Goal: Communication & Community: Answer question/provide support

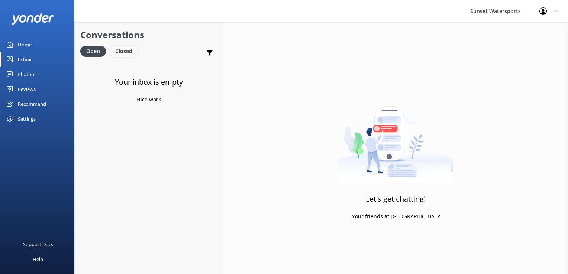
click at [129, 51] on div "Closed" at bounding box center [124, 51] width 28 height 11
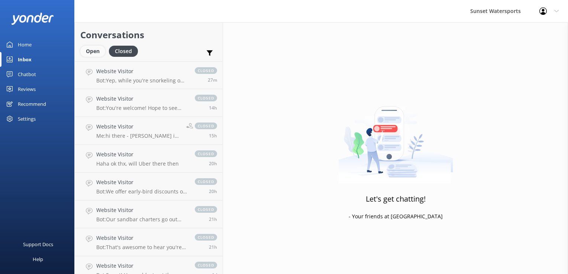
click at [89, 55] on div "Open" at bounding box center [92, 51] width 25 height 11
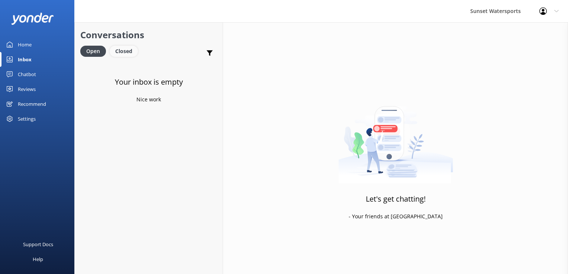
click at [121, 52] on div "Closed" at bounding box center [124, 51] width 28 height 11
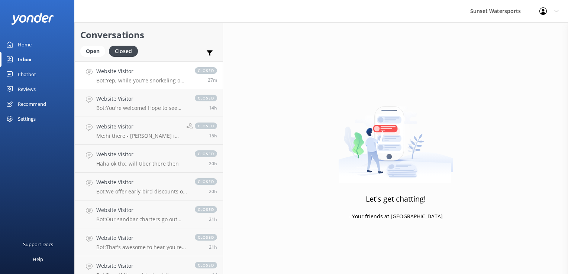
click at [152, 80] on p "Bot: Yep, while you're snorkeling on our charters, wearing a life jacket is a m…" at bounding box center [141, 80] width 91 height 7
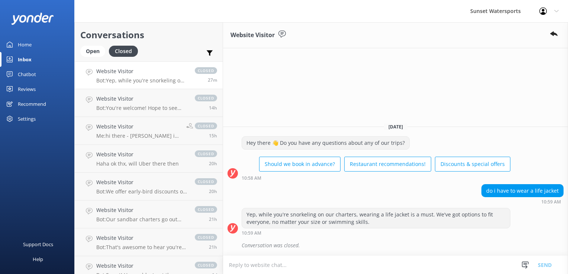
click at [254, 268] on textarea at bounding box center [395, 265] width 345 height 18
type textarea "w"
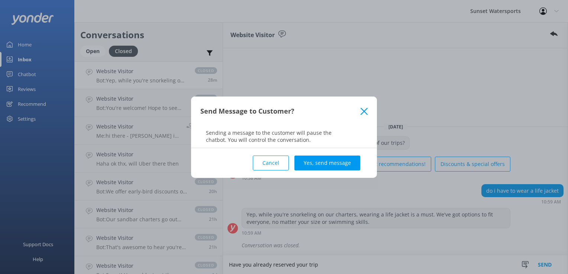
click at [275, 158] on button "Cancel" at bounding box center [271, 163] width 36 height 15
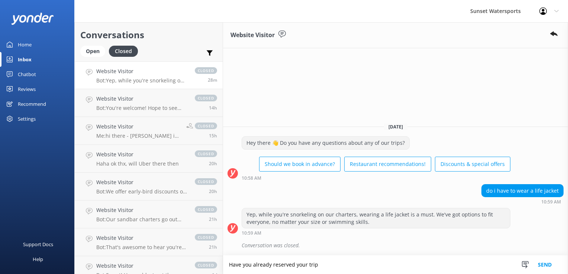
click at [327, 263] on textarea "Have you already reserved your trip" at bounding box center [395, 265] width 345 height 19
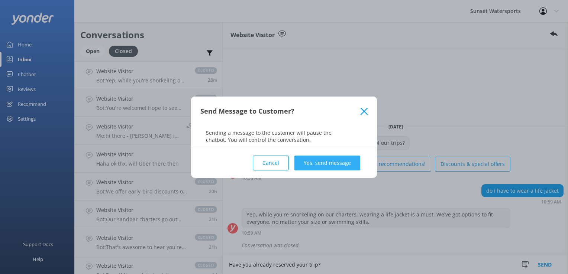
type textarea "Have you already reserved your trip?"
click at [335, 166] on button "Yes, send message" at bounding box center [327, 163] width 66 height 15
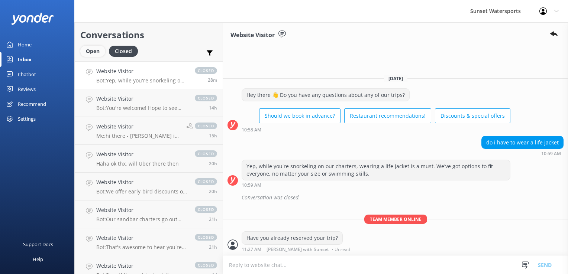
click at [91, 48] on div "Open" at bounding box center [92, 51] width 25 height 11
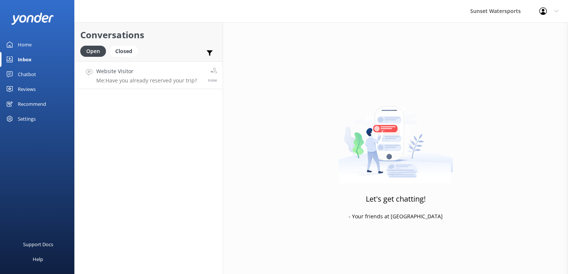
click at [177, 78] on p "Me: Have you already reserved your trip?" at bounding box center [146, 80] width 101 height 7
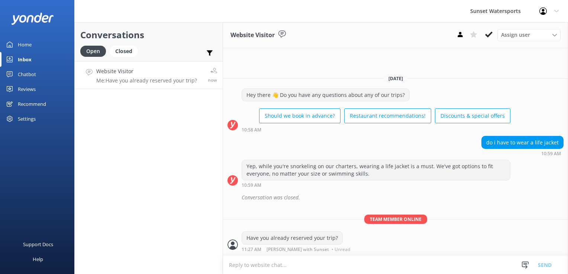
click at [489, 38] on icon at bounding box center [488, 34] width 7 height 7
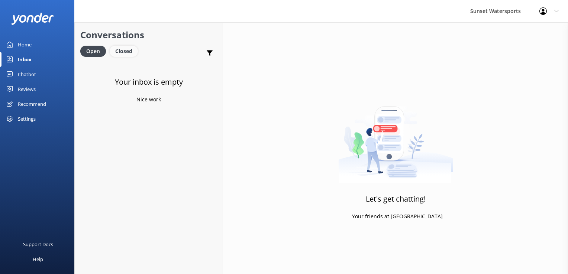
click at [126, 47] on div "Closed" at bounding box center [124, 51] width 28 height 11
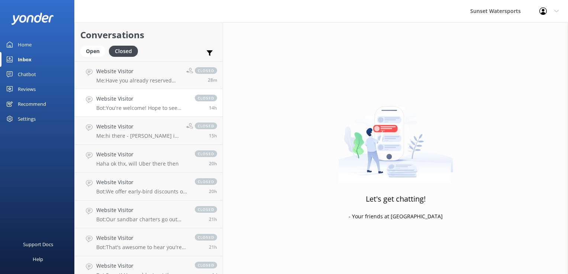
click at [113, 100] on h4 "Website Visitor" at bounding box center [141, 99] width 91 height 8
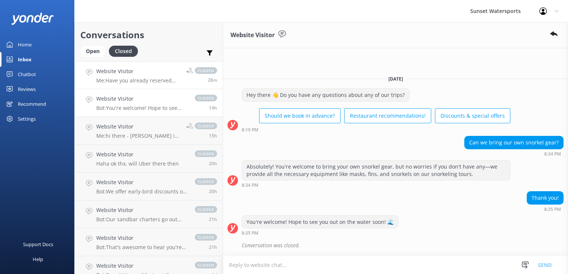
click at [131, 85] on link "Website Visitor Me: Have you already reserved your trip? closed 28m" at bounding box center [149, 75] width 148 height 28
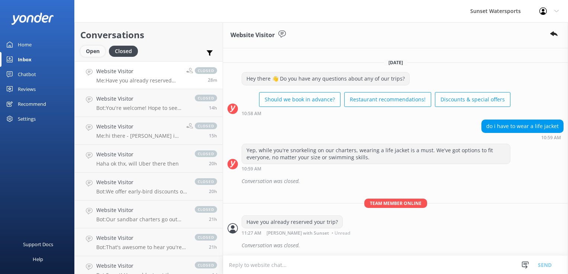
click at [92, 51] on div "Open" at bounding box center [92, 51] width 25 height 11
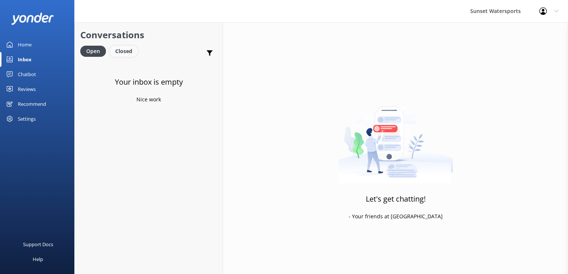
click at [129, 54] on div "Closed" at bounding box center [124, 51] width 28 height 11
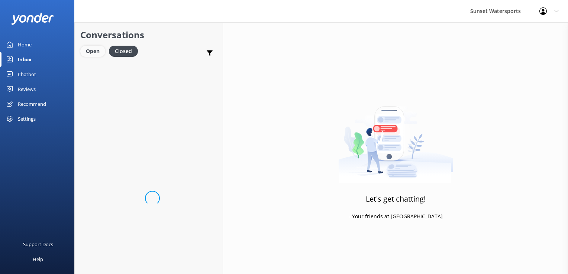
click at [90, 55] on div "Open" at bounding box center [92, 51] width 25 height 11
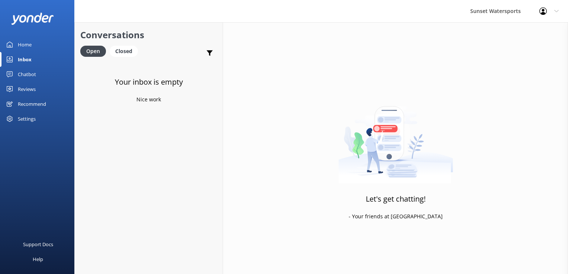
click at [22, 59] on div "Inbox" at bounding box center [25, 59] width 14 height 15
click at [126, 48] on div "Closed" at bounding box center [124, 51] width 28 height 11
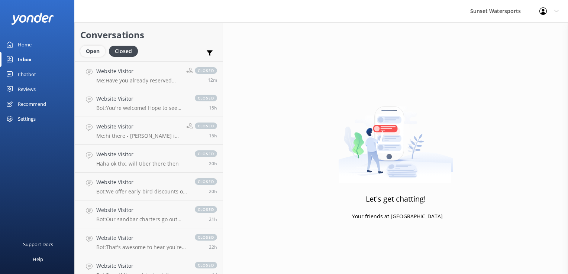
click at [93, 54] on div "Open" at bounding box center [92, 51] width 25 height 11
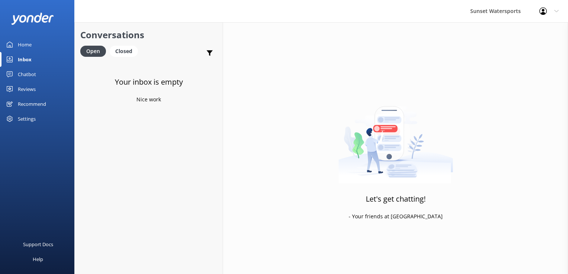
click at [26, 44] on div "Home" at bounding box center [25, 44] width 14 height 15
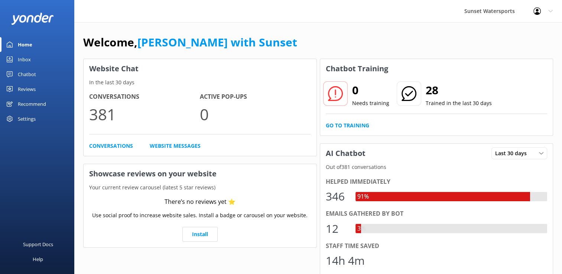
click at [32, 46] on div "Home" at bounding box center [25, 44] width 14 height 15
click at [25, 64] on div "Inbox" at bounding box center [24, 59] width 13 height 15
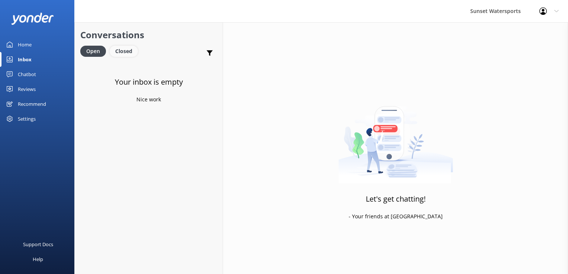
click at [133, 50] on div "Closed" at bounding box center [124, 51] width 28 height 11
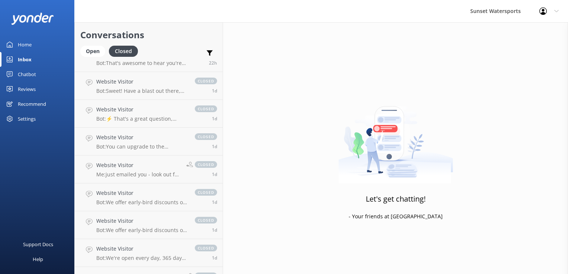
scroll to position [186, 0]
click at [150, 117] on p "Bot: ⚡ That's a great question, unfortunately I do not know the answer. I'm goi…" at bounding box center [141, 117] width 91 height 7
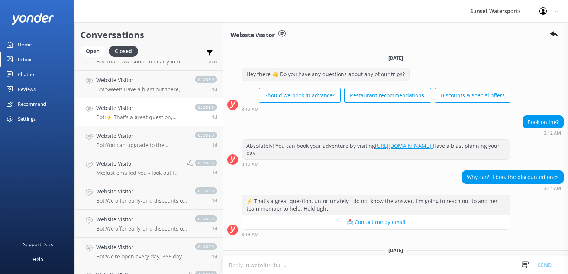
scroll to position [27, 0]
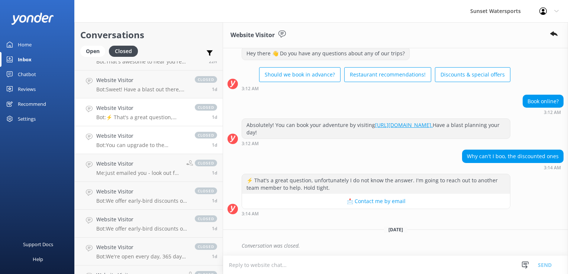
click at [100, 142] on p "Bot: You can upgrade to the Premium Liquor Package for $19.95, which gives you …" at bounding box center [141, 145] width 91 height 7
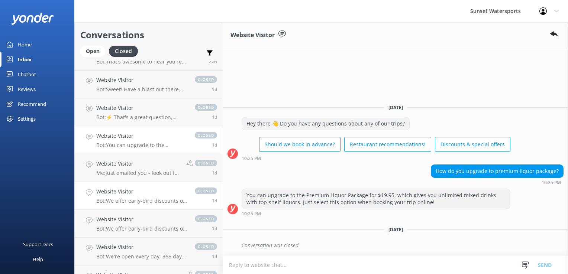
click at [161, 196] on div "Website Visitor Bot: We offer early-bird discounts on all of our morning trips!…" at bounding box center [141, 196] width 91 height 16
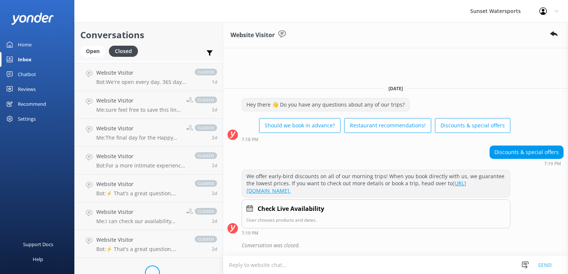
scroll to position [372, 0]
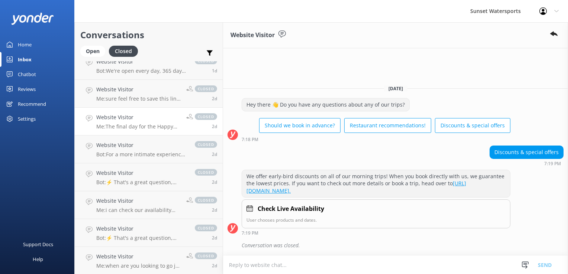
click at [149, 127] on p "Me: The final day for the Happy Hour Sandbar trip will be [DATE], due to the up…" at bounding box center [138, 126] width 84 height 7
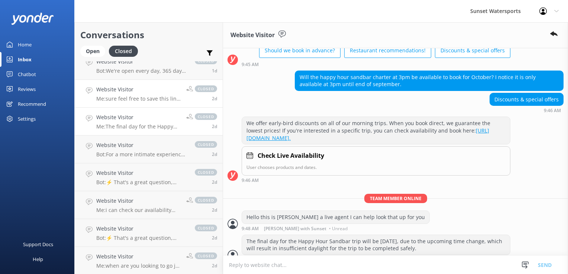
scroll to position [70, 0]
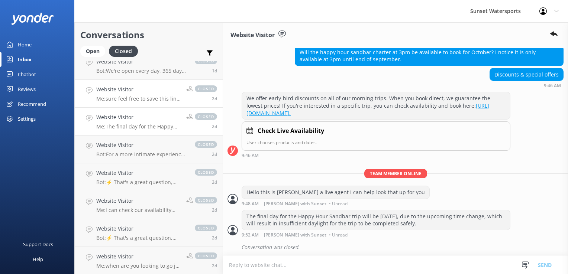
click at [131, 94] on div "Website Visitor Me: sure feel free to save this link for future checkout specia…" at bounding box center [138, 93] width 84 height 16
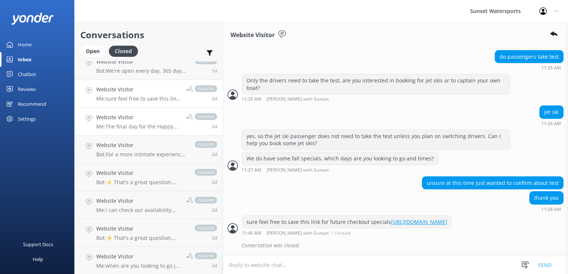
scroll to position [196, 0]
click at [126, 137] on link "Website Visitor Bot: For a more intimate experience, you might consider our 15f…" at bounding box center [149, 150] width 148 height 28
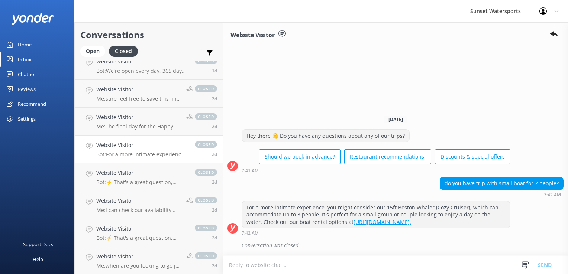
click at [129, 147] on h4 "Website Visitor" at bounding box center [141, 145] width 91 height 8
click at [129, 154] on p "Bot: For a more intimate experience, you might consider our 15ft Boston Whaler …" at bounding box center [141, 154] width 91 height 7
click at [129, 164] on link "Website Visitor Bot: ⚡ That's a great question, unfortunately I do not know the…" at bounding box center [149, 177] width 148 height 28
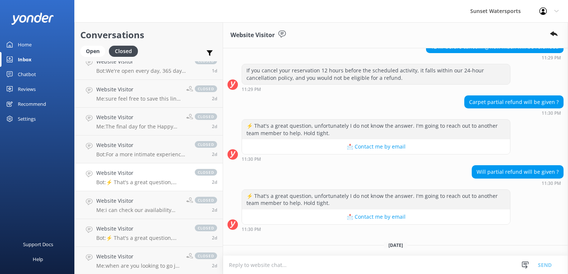
scroll to position [175, 0]
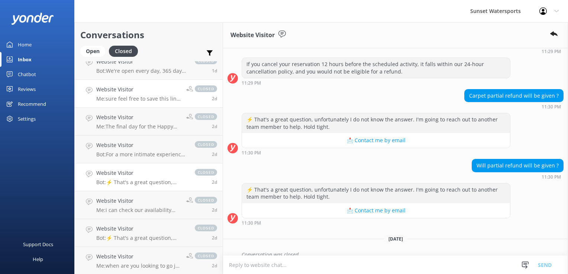
click at [132, 95] on div "Website Visitor Me: sure feel free to save this link for future checkout specia…" at bounding box center [138, 93] width 84 height 16
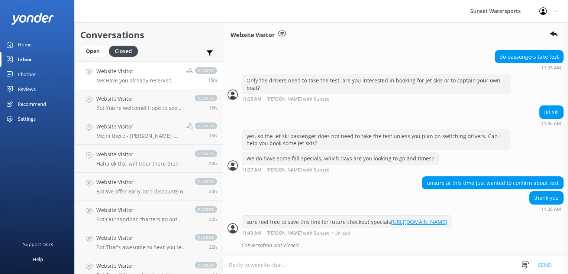
click at [132, 70] on h4 "Website Visitor" at bounding box center [138, 71] width 84 height 8
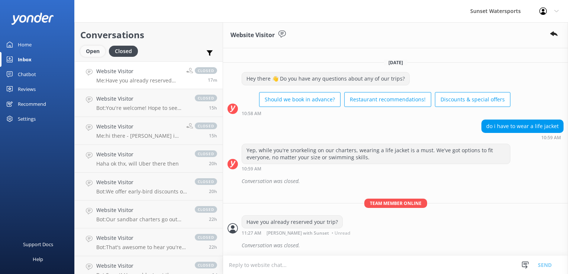
click at [94, 51] on div "Open" at bounding box center [92, 51] width 25 height 11
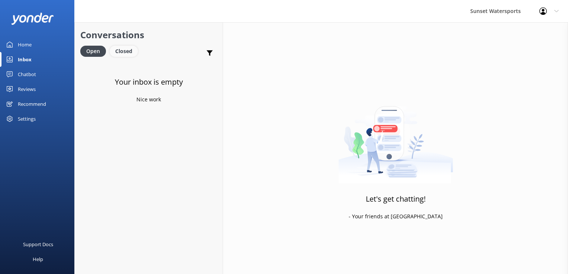
click at [134, 54] on div "Closed" at bounding box center [124, 51] width 28 height 11
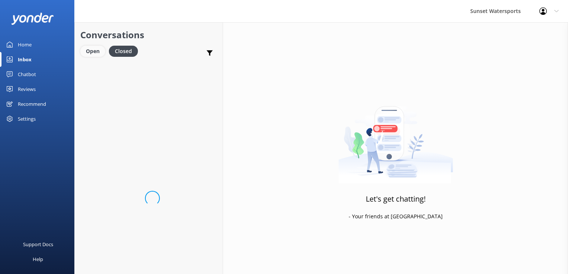
click at [97, 49] on div "Open" at bounding box center [92, 51] width 25 height 11
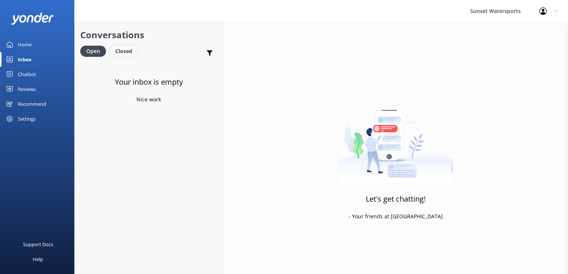
click at [128, 47] on div "Closed" at bounding box center [124, 51] width 28 height 11
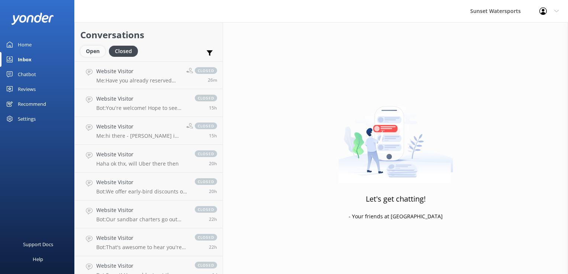
click at [95, 51] on div "Open" at bounding box center [92, 51] width 25 height 11
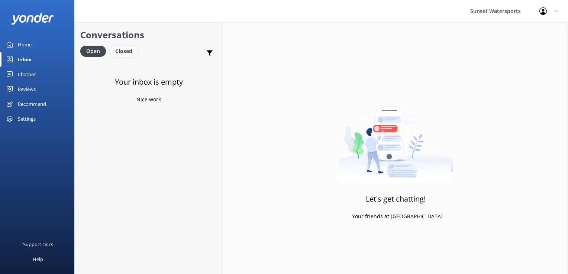
click at [130, 53] on div "Closed" at bounding box center [124, 51] width 28 height 11
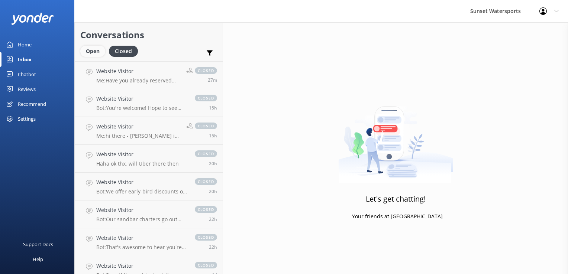
click at [97, 49] on div "Open" at bounding box center [92, 51] width 25 height 11
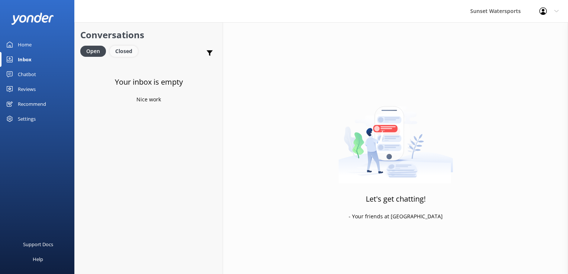
click at [135, 50] on div "Closed" at bounding box center [124, 51] width 28 height 11
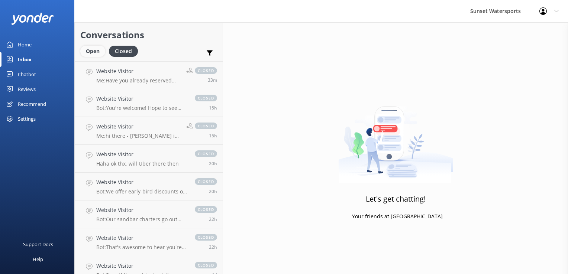
click at [95, 49] on div "Open" at bounding box center [92, 51] width 25 height 11
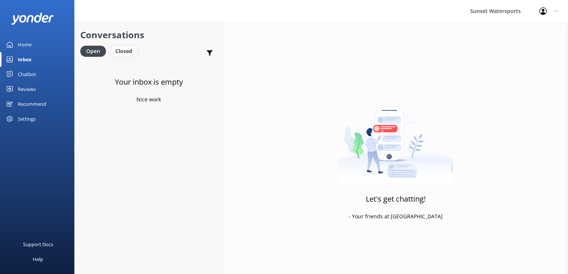
click at [127, 50] on div "Closed" at bounding box center [124, 51] width 28 height 11
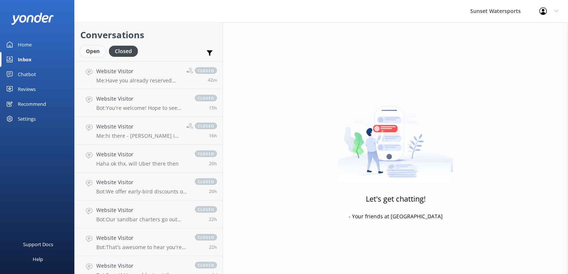
click at [94, 50] on div "Open" at bounding box center [92, 51] width 25 height 11
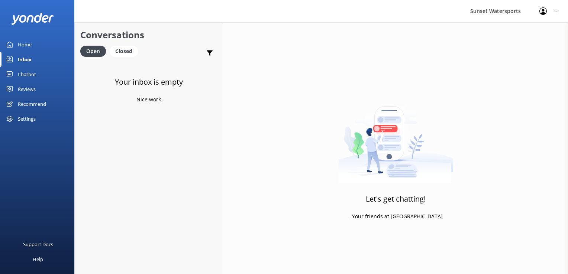
click at [131, 45] on div "Conversations Open Closed Important Assigned to me Unassigned SMS" at bounding box center [149, 41] width 148 height 39
click at [129, 48] on div "Closed" at bounding box center [124, 51] width 28 height 11
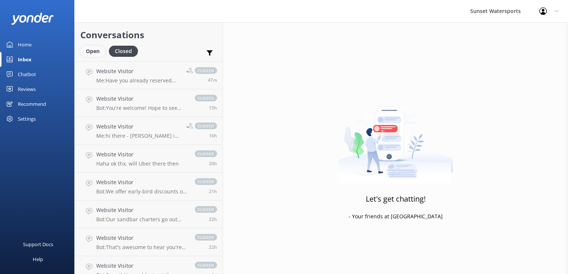
click at [89, 49] on div "Open" at bounding box center [92, 51] width 25 height 11
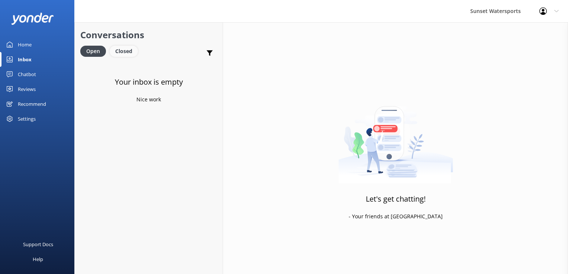
click at [121, 50] on div "Closed" at bounding box center [124, 51] width 28 height 11
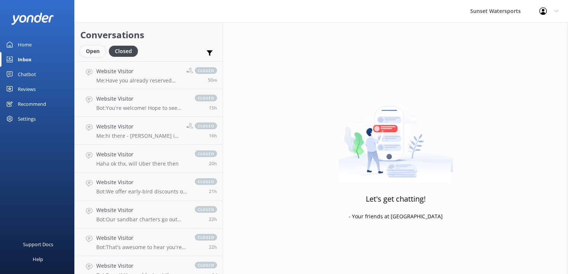
click at [89, 48] on div "Open" at bounding box center [92, 51] width 25 height 11
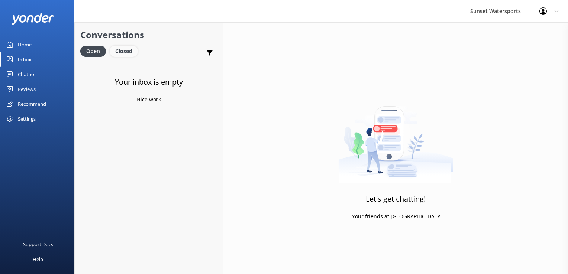
click at [117, 51] on div "Closed" at bounding box center [124, 51] width 28 height 11
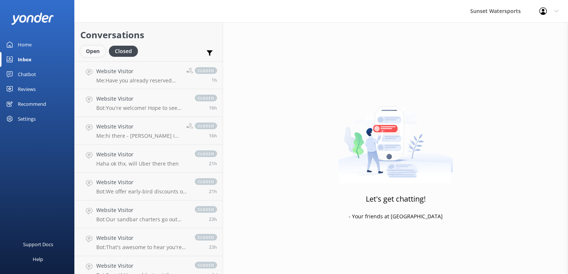
click at [90, 52] on div "Open" at bounding box center [92, 51] width 25 height 11
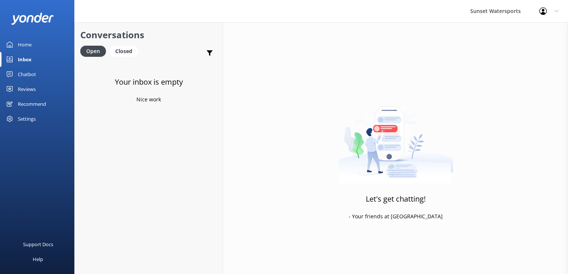
click at [122, 70] on div "Your inbox is empty Nice work" at bounding box center [149, 198] width 148 height 274
click at [126, 54] on div "Closed" at bounding box center [124, 51] width 28 height 11
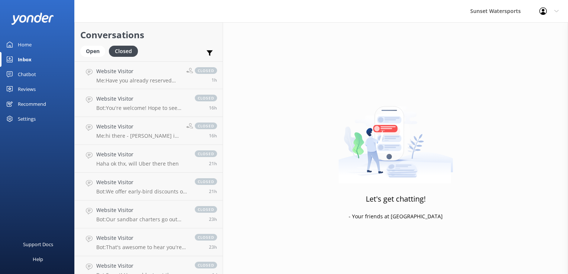
click at [87, 58] on div "Open Closed" at bounding box center [110, 55] width 61 height 18
click at [107, 43] on div "Conversations Open Closed Important Assigned to me Unassigned SMS" at bounding box center [149, 41] width 148 height 39
click at [99, 50] on div "Open" at bounding box center [92, 51] width 25 height 11
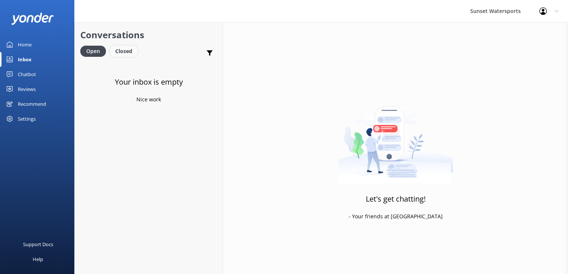
click at [129, 51] on div "Closed" at bounding box center [124, 51] width 28 height 11
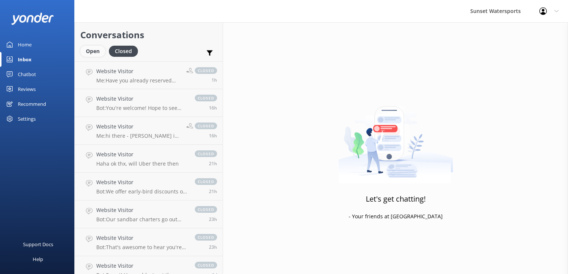
click at [103, 53] on div "Open" at bounding box center [92, 51] width 25 height 11
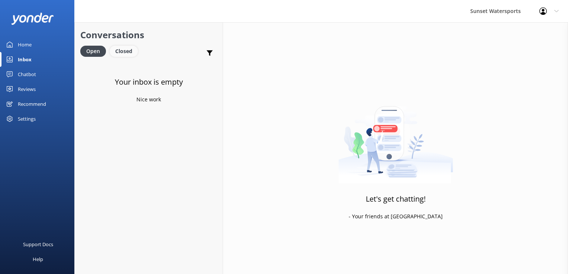
click at [114, 49] on div "Closed" at bounding box center [124, 51] width 28 height 11
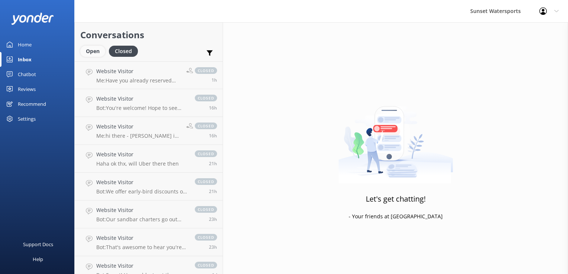
click at [94, 55] on div "Open" at bounding box center [92, 51] width 25 height 11
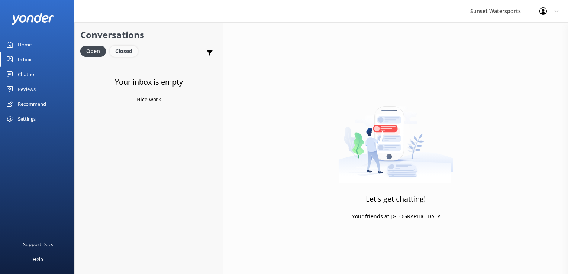
click at [130, 50] on div "Closed" at bounding box center [124, 51] width 28 height 11
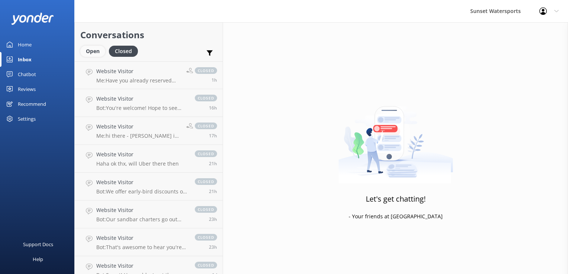
click at [95, 52] on div "Open" at bounding box center [92, 51] width 25 height 11
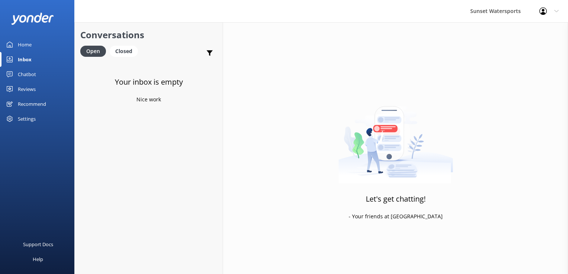
click at [26, 77] on div "Chatbot" at bounding box center [27, 74] width 18 height 15
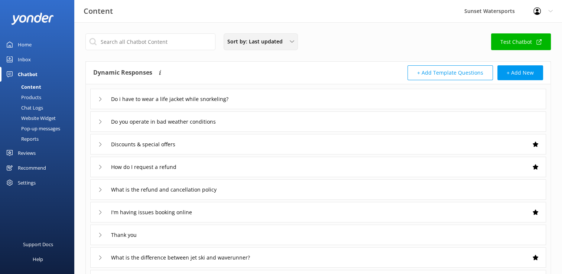
click at [271, 42] on span "Sort by: Last updated" at bounding box center [257, 42] width 60 height 8
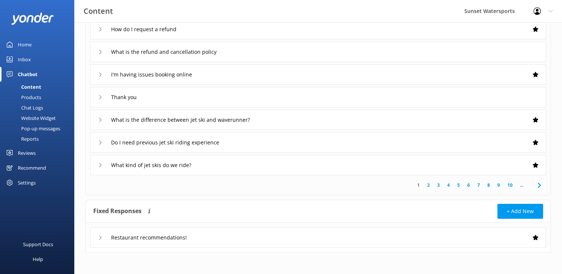
click at [28, 44] on div "Home" at bounding box center [25, 44] width 14 height 15
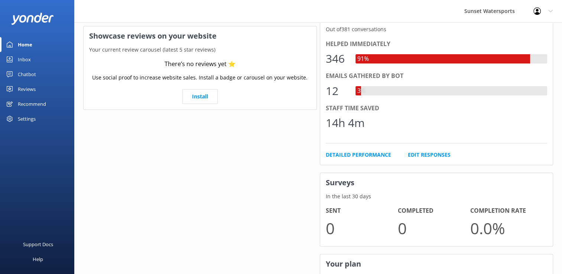
click at [33, 117] on div "Settings" at bounding box center [27, 118] width 18 height 15
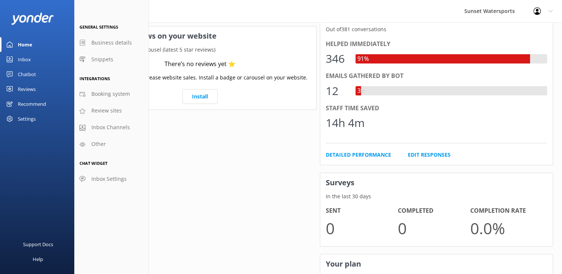
click at [32, 62] on link "Inbox" at bounding box center [37, 59] width 74 height 15
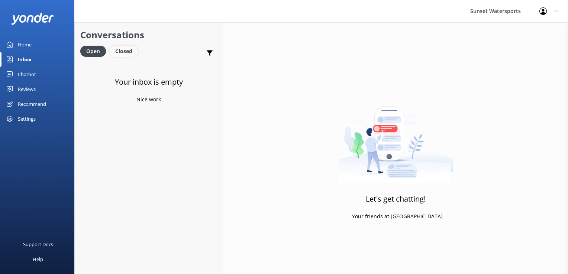
click at [123, 51] on div "Closed" at bounding box center [124, 51] width 28 height 11
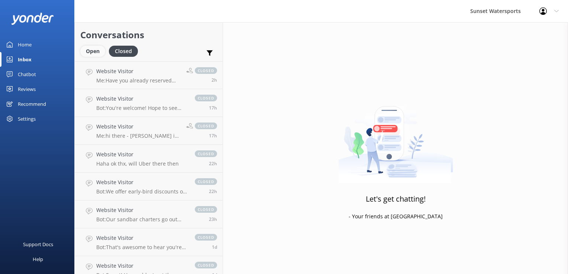
click at [82, 47] on div "Open" at bounding box center [92, 51] width 25 height 11
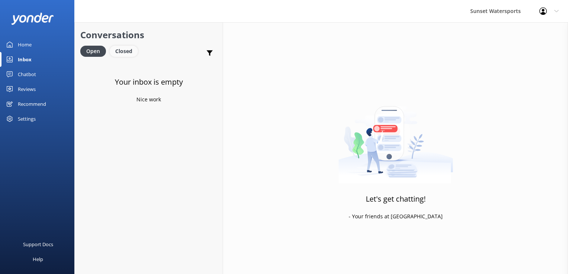
click at [122, 49] on div "Closed" at bounding box center [124, 51] width 28 height 11
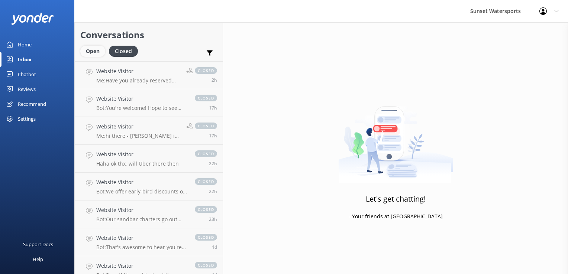
click at [94, 50] on div "Open" at bounding box center [92, 51] width 25 height 11
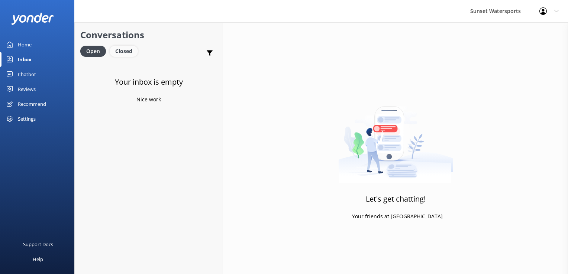
click at [121, 53] on div "Closed" at bounding box center [124, 51] width 28 height 11
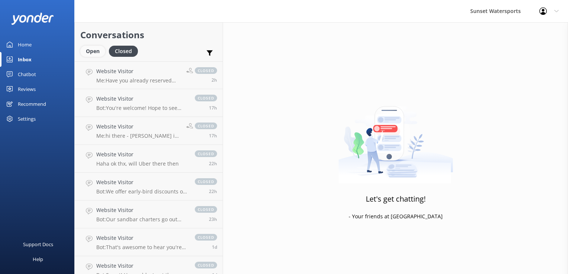
click at [93, 55] on div "Open" at bounding box center [92, 51] width 25 height 11
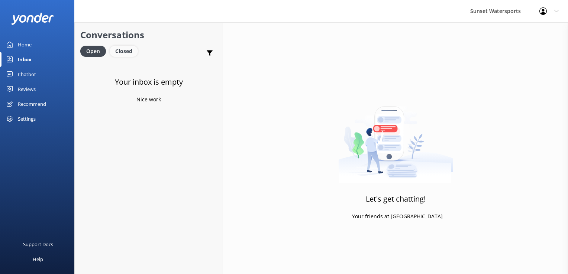
click at [117, 51] on div "Closed" at bounding box center [124, 51] width 28 height 11
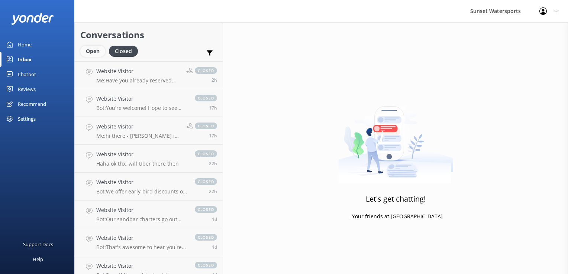
click at [91, 49] on div "Open" at bounding box center [92, 51] width 25 height 11
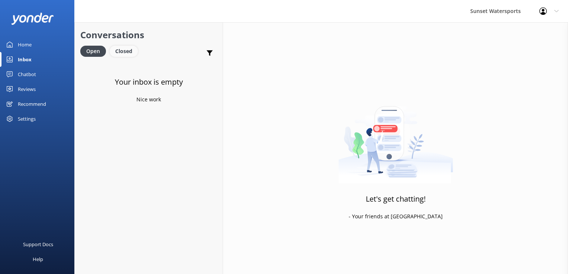
click at [123, 53] on div "Closed" at bounding box center [124, 51] width 28 height 11
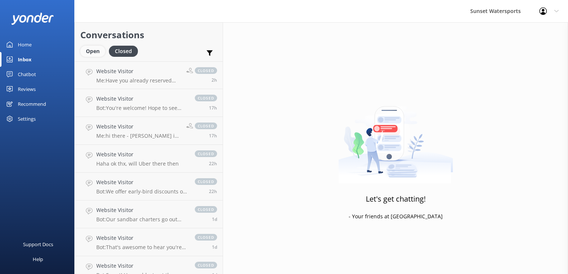
click at [87, 53] on div "Open" at bounding box center [92, 51] width 25 height 11
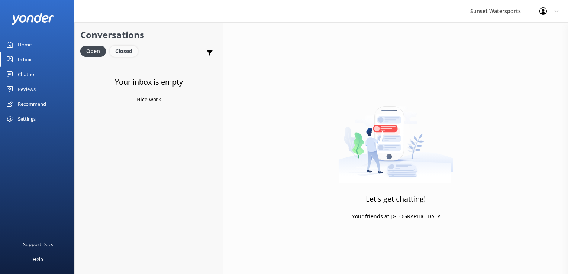
click at [131, 47] on div "Closed" at bounding box center [124, 51] width 28 height 11
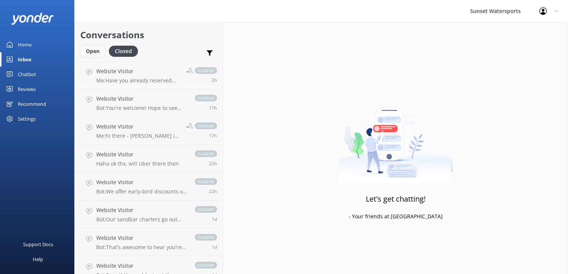
click at [90, 52] on div "Open" at bounding box center [92, 51] width 25 height 11
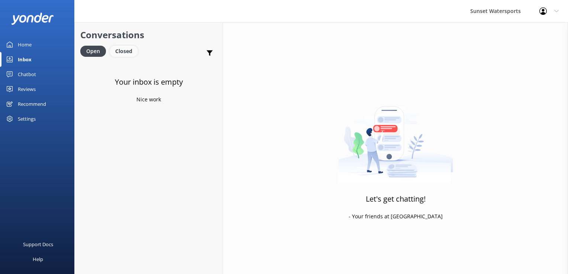
click at [128, 49] on div "Closed" at bounding box center [124, 51] width 28 height 11
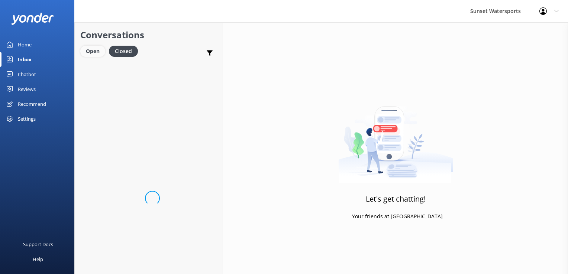
click at [85, 53] on div "Open" at bounding box center [92, 51] width 25 height 11
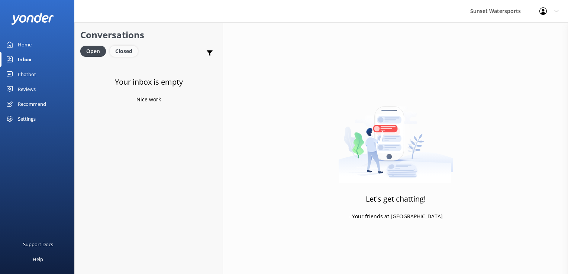
click at [124, 50] on div "Closed" at bounding box center [124, 51] width 28 height 11
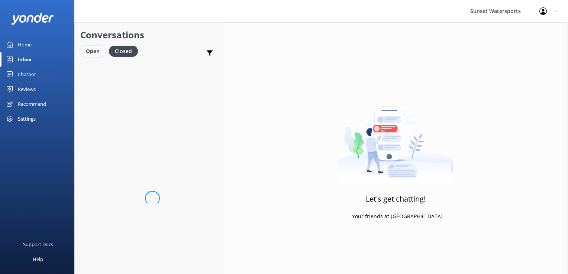
click at [99, 53] on div "Open" at bounding box center [92, 51] width 25 height 11
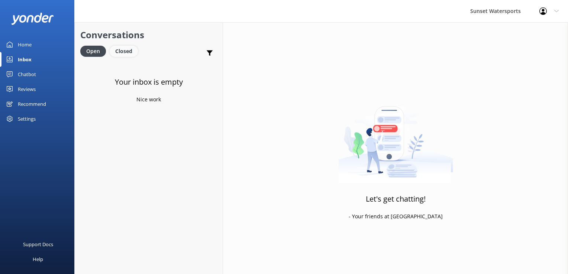
click at [132, 54] on div "Closed" at bounding box center [124, 51] width 28 height 11
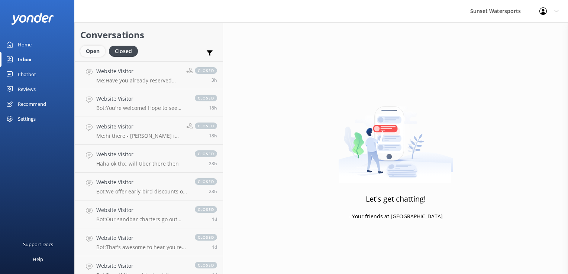
click at [97, 51] on div "Open" at bounding box center [92, 51] width 25 height 11
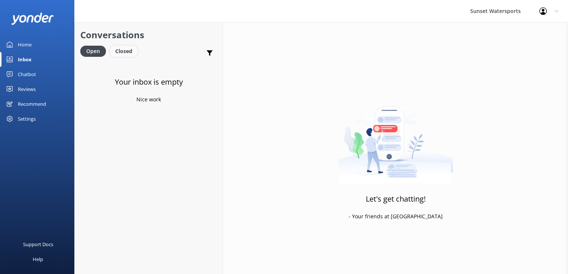
click at [121, 56] on div "Closed" at bounding box center [124, 51] width 28 height 11
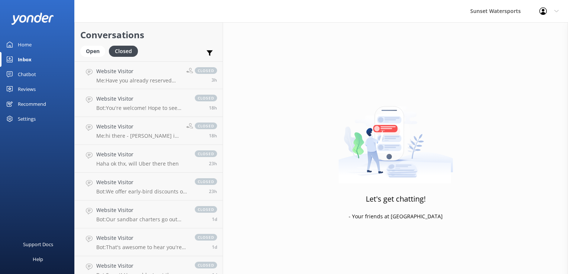
click at [94, 59] on div "Open Closed" at bounding box center [110, 55] width 61 height 18
click at [95, 52] on div "Open" at bounding box center [92, 51] width 25 height 11
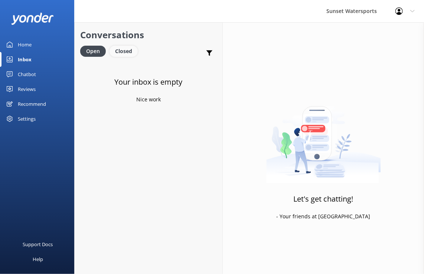
click at [129, 48] on div "Closed" at bounding box center [124, 51] width 28 height 11
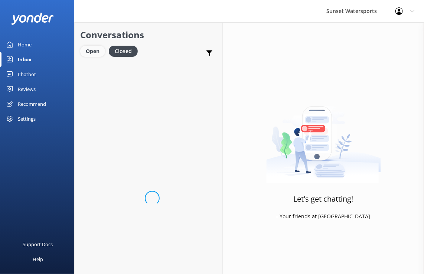
click at [96, 50] on div "Open" at bounding box center [92, 51] width 25 height 11
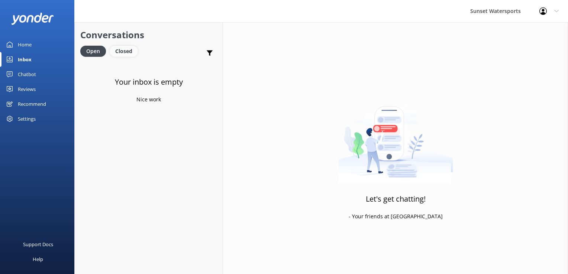
click at [125, 48] on div "Closed" at bounding box center [124, 51] width 28 height 11
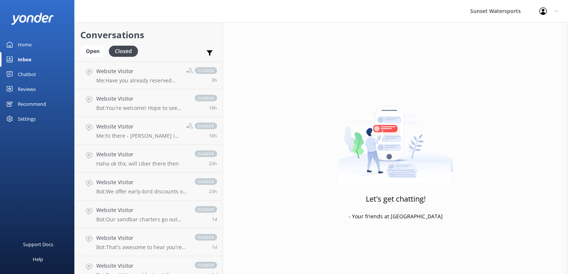
click at [91, 45] on div "Conversations Open Closed Important Assigned to me Unassigned SMS" at bounding box center [149, 41] width 148 height 39
click at [90, 46] on div "Open" at bounding box center [92, 51] width 25 height 11
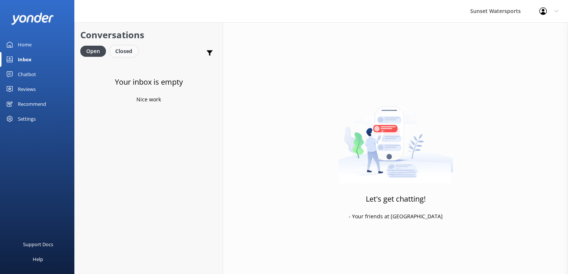
click at [126, 51] on div "Closed" at bounding box center [124, 51] width 28 height 11
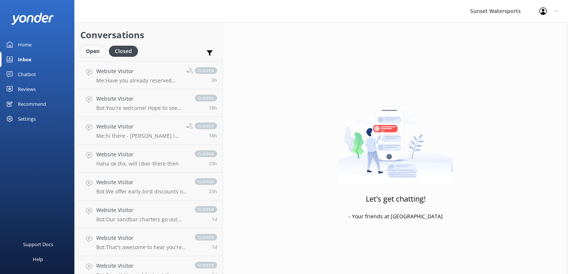
click at [103, 50] on div "Open" at bounding box center [92, 51] width 25 height 11
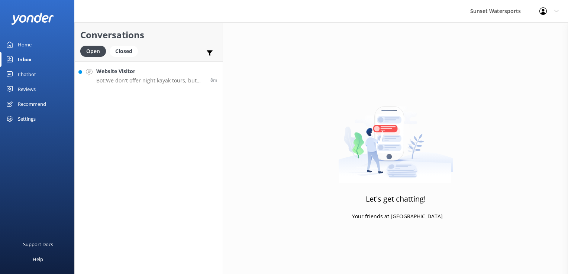
click at [132, 75] on h4 "Website Visitor" at bounding box center [150, 71] width 108 height 8
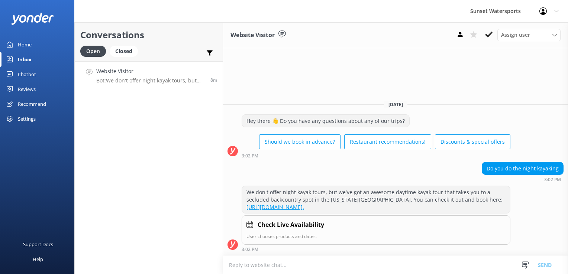
click at [263, 268] on textarea at bounding box center [395, 265] width 345 height 18
type textarea "w"
click at [269, 267] on textarea at bounding box center [395, 265] width 345 height 18
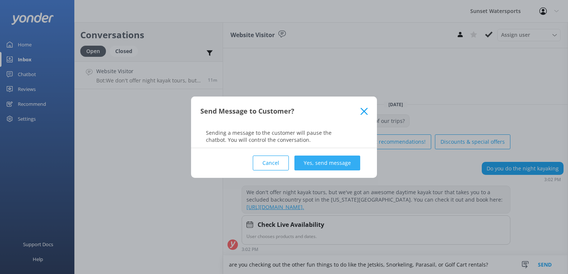
type textarea "are you checking out the other fun things to do like the Jetskis, Snorkeling, P…"
click at [348, 163] on button "Yes, send message" at bounding box center [327, 163] width 66 height 15
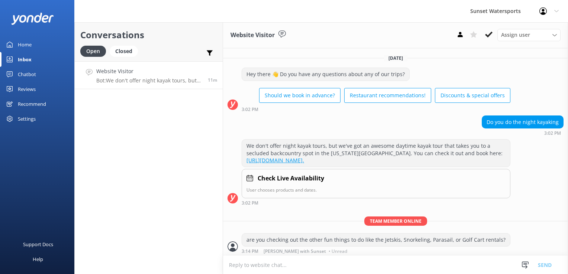
scroll to position [7, 0]
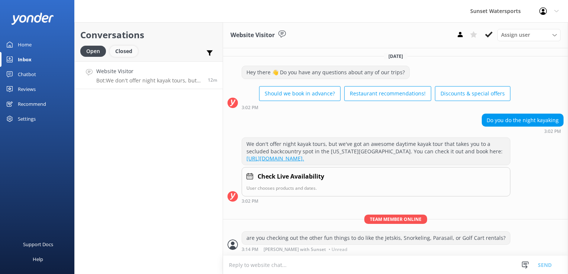
click at [123, 51] on div "Closed" at bounding box center [124, 51] width 28 height 11
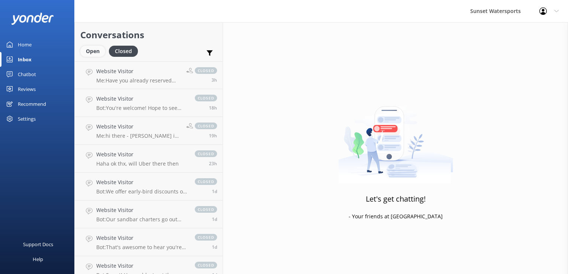
click at [91, 56] on div "Open" at bounding box center [92, 51] width 25 height 11
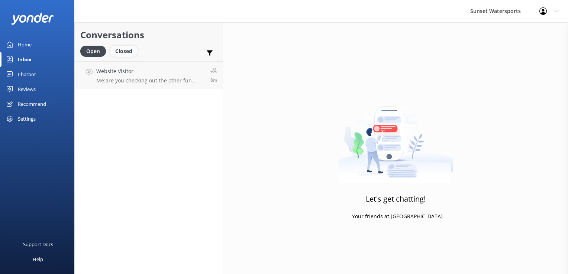
click at [131, 54] on div "Closed" at bounding box center [124, 51] width 28 height 11
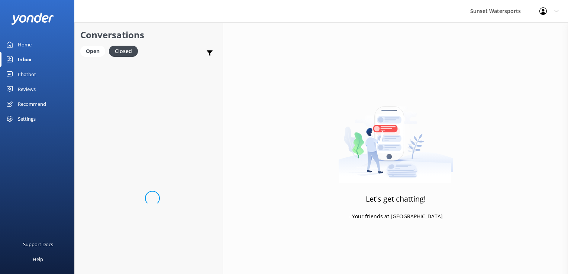
click at [92, 45] on div "Conversations Open Closed Important Assigned to me Unassigned SMS" at bounding box center [149, 41] width 148 height 39
click at [92, 49] on div "Open" at bounding box center [92, 51] width 25 height 11
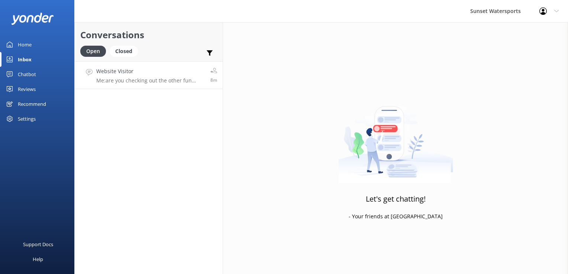
click at [154, 88] on link "Website Visitor Me: are you checking out the other fun things to do like the Je…" at bounding box center [149, 75] width 148 height 28
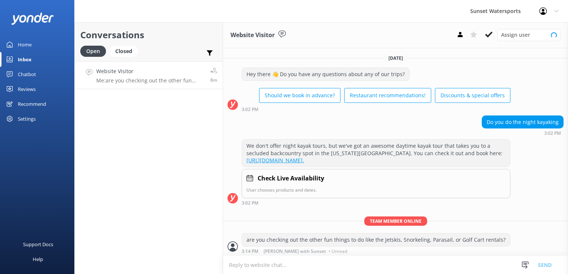
scroll to position [7, 0]
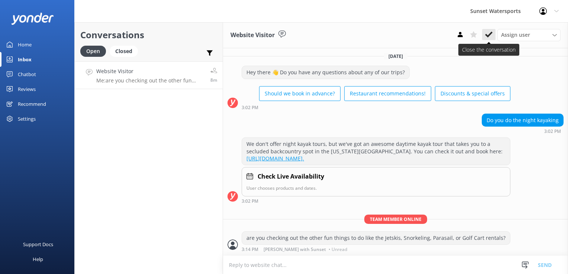
click at [490, 35] on use at bounding box center [488, 35] width 7 height 6
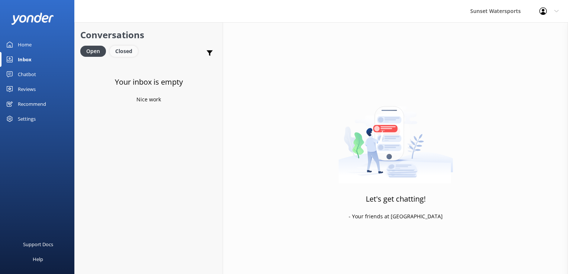
click at [128, 54] on div "Closed" at bounding box center [124, 51] width 28 height 11
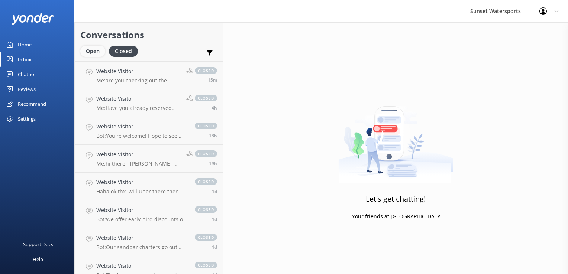
click at [100, 48] on div "Open" at bounding box center [92, 51] width 25 height 11
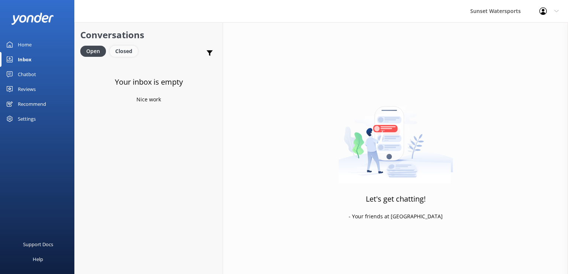
click at [131, 53] on div "Closed" at bounding box center [124, 51] width 28 height 11
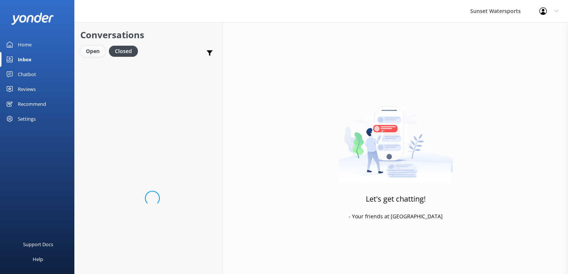
click at [103, 52] on div "Open" at bounding box center [92, 51] width 25 height 11
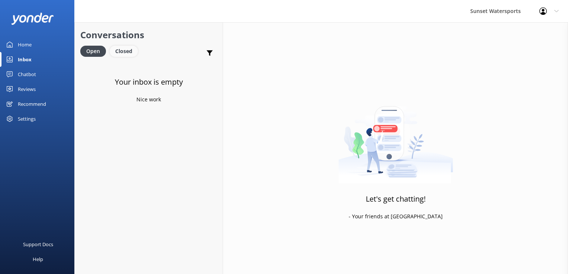
click at [125, 56] on div "Closed" at bounding box center [124, 51] width 28 height 11
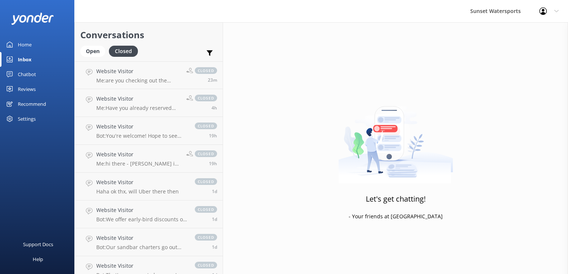
click at [91, 59] on div "Open Closed" at bounding box center [110, 55] width 61 height 18
click at [89, 56] on div "Open" at bounding box center [92, 51] width 25 height 11
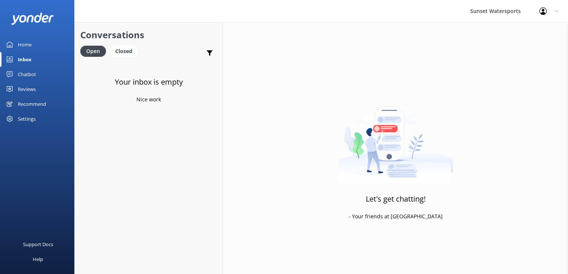
click at [123, 45] on div "Conversations Open Closed Important Assigned to me Unassigned SMS" at bounding box center [149, 41] width 148 height 39
click at [93, 54] on div "Open" at bounding box center [93, 51] width 26 height 11
click at [119, 49] on div "Closed" at bounding box center [124, 51] width 28 height 11
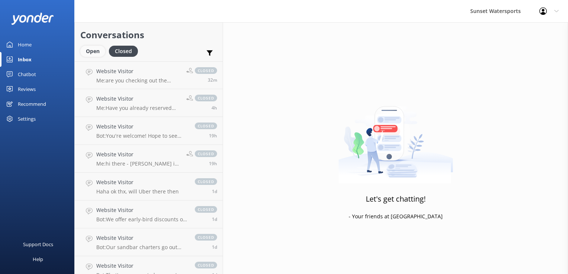
click at [91, 51] on div "Open" at bounding box center [92, 51] width 25 height 11
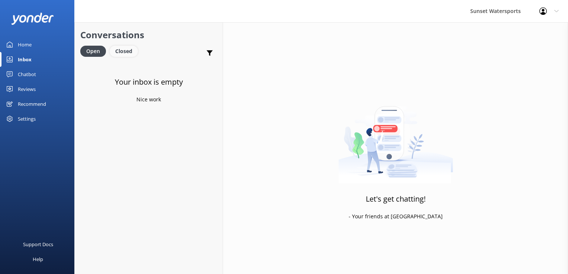
click at [124, 49] on div "Closed" at bounding box center [124, 51] width 28 height 11
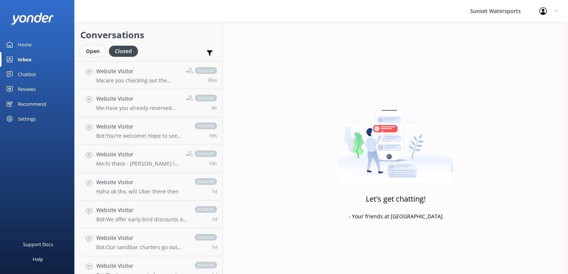
click at [90, 48] on div "Open" at bounding box center [92, 51] width 25 height 11
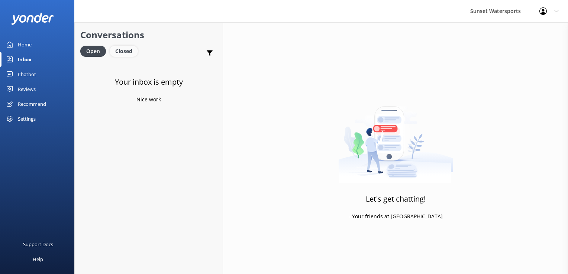
drag, startPoint x: 128, startPoint y: 53, endPoint x: 122, endPoint y: 54, distance: 6.0
click at [128, 53] on div "Closed" at bounding box center [124, 51] width 28 height 11
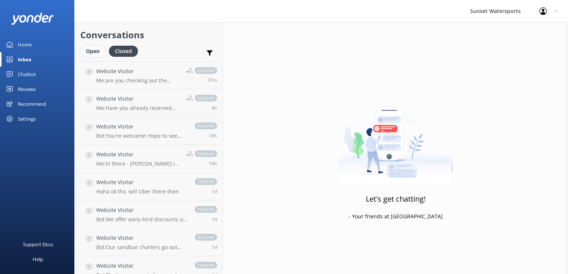
click at [99, 53] on div "Open" at bounding box center [92, 51] width 25 height 11
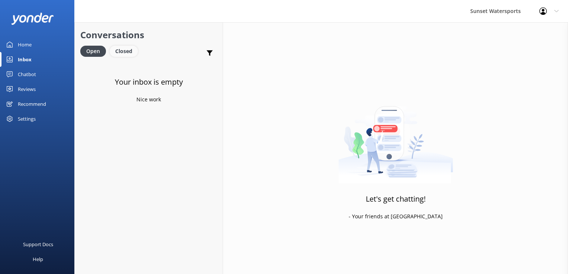
click at [125, 53] on div "Closed" at bounding box center [124, 51] width 28 height 11
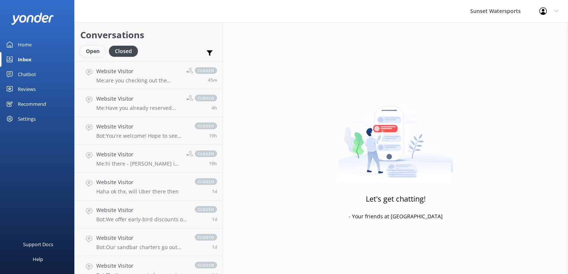
click at [95, 53] on div "Open" at bounding box center [92, 51] width 25 height 11
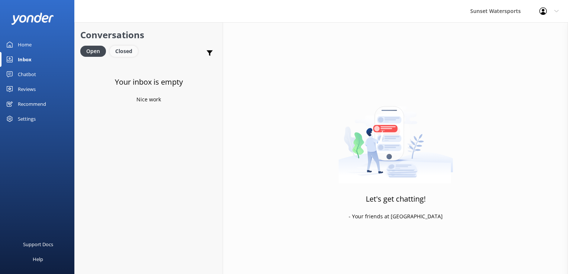
click at [117, 51] on div "Closed" at bounding box center [124, 51] width 28 height 11
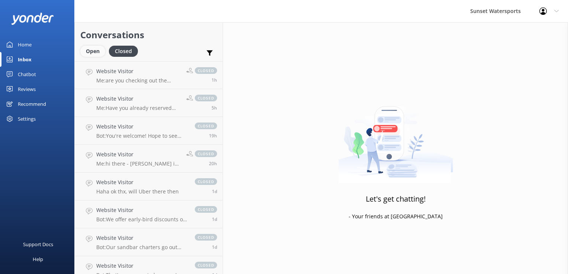
click at [101, 51] on div "Open" at bounding box center [92, 51] width 25 height 11
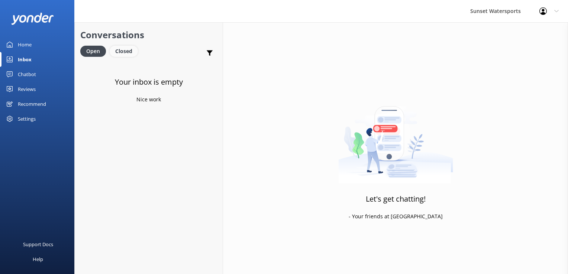
click at [128, 52] on div "Closed" at bounding box center [124, 51] width 28 height 11
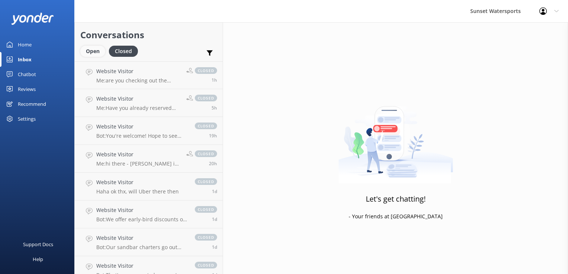
click at [86, 49] on div "Open" at bounding box center [92, 51] width 25 height 11
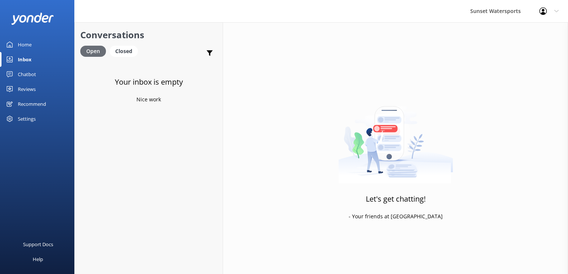
click at [103, 50] on div "Open" at bounding box center [93, 51] width 26 height 11
click at [124, 57] on div "Open Closed" at bounding box center [110, 55] width 61 height 18
click at [131, 48] on div "Closed" at bounding box center [124, 51] width 28 height 11
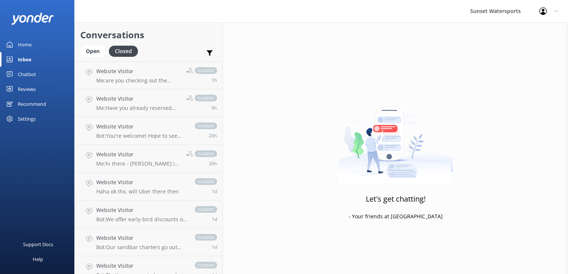
click at [109, 59] on div "Open Closed" at bounding box center [110, 55] width 61 height 18
click at [103, 55] on div "Open" at bounding box center [92, 51] width 25 height 11
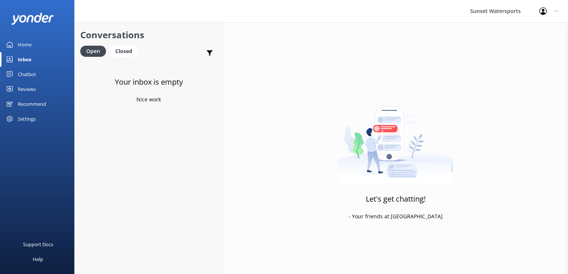
click at [125, 58] on div "Open Closed" at bounding box center [110, 55] width 61 height 18
click at [116, 48] on div "Closed" at bounding box center [124, 51] width 28 height 11
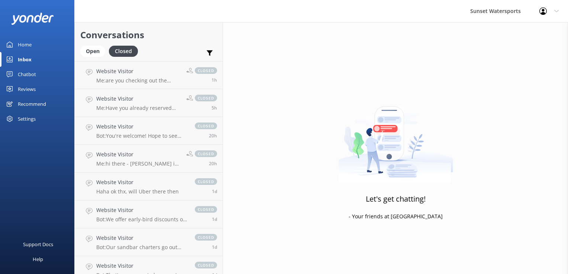
click at [105, 55] on link "Open" at bounding box center [94, 51] width 29 height 8
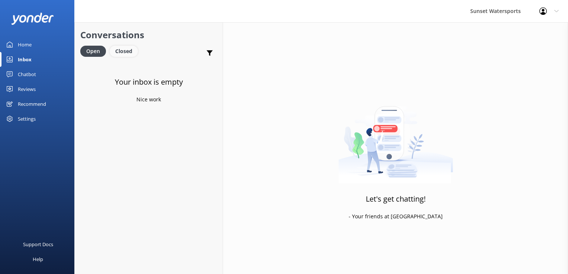
click at [121, 51] on div "Closed" at bounding box center [124, 51] width 28 height 11
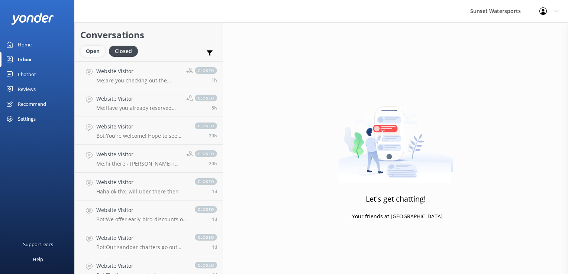
click at [98, 52] on div "Open" at bounding box center [92, 51] width 25 height 11
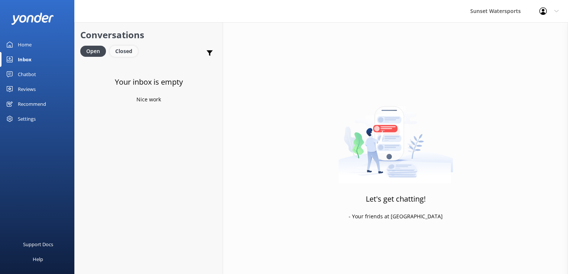
click at [131, 52] on div "Closed" at bounding box center [124, 51] width 28 height 11
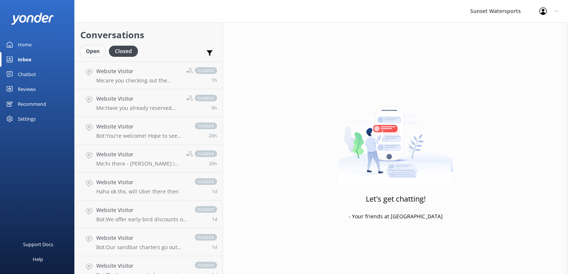
click at [97, 53] on div "Open" at bounding box center [92, 51] width 25 height 11
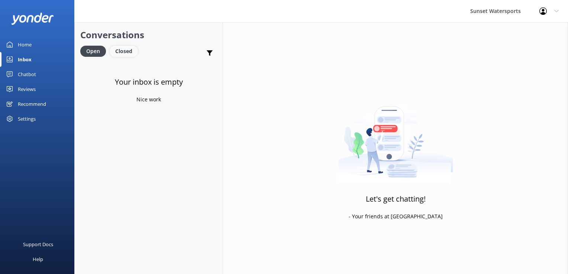
click at [134, 47] on div "Closed" at bounding box center [124, 51] width 28 height 11
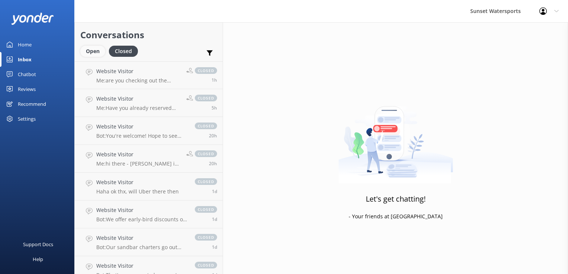
click at [90, 52] on div "Open" at bounding box center [92, 51] width 25 height 11
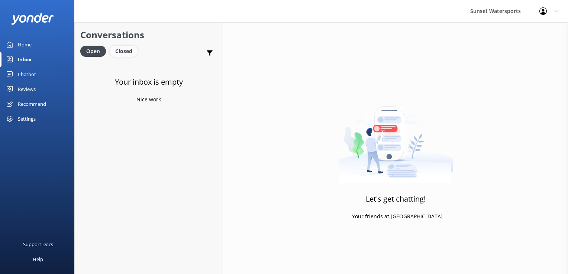
click at [131, 51] on div "Closed" at bounding box center [124, 51] width 28 height 11
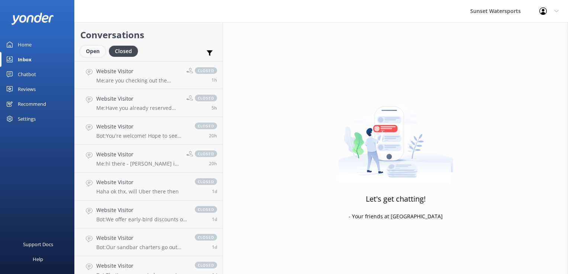
click at [92, 55] on div "Open" at bounding box center [92, 51] width 25 height 11
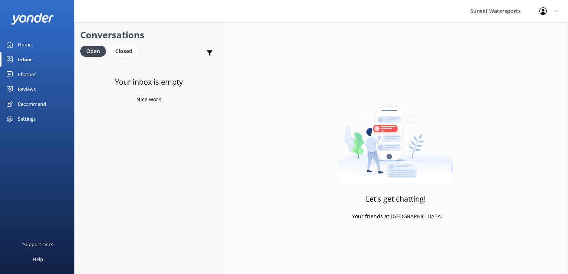
click at [46, 189] on div "Support Docs Help" at bounding box center [37, 205] width 74 height 137
click at [129, 55] on div "Closed" at bounding box center [124, 51] width 28 height 11
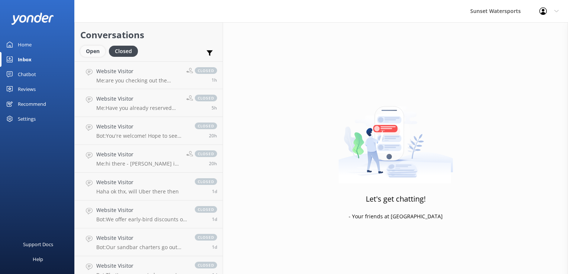
click at [91, 48] on div "Open" at bounding box center [92, 51] width 25 height 11
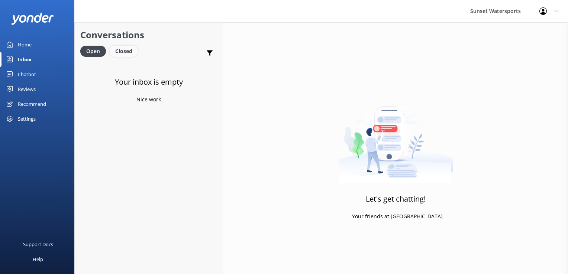
drag, startPoint x: 123, startPoint y: 49, endPoint x: 113, endPoint y: 49, distance: 10.8
click at [123, 49] on div "Closed" at bounding box center [124, 51] width 28 height 11
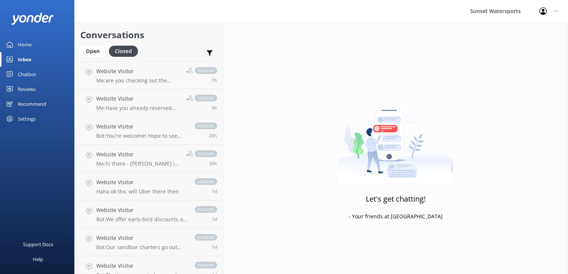
click at [78, 50] on div "Conversations Open Closed Important Assigned to me Unassigned SMS" at bounding box center [149, 41] width 148 height 39
click at [92, 52] on div "Open" at bounding box center [92, 51] width 25 height 11
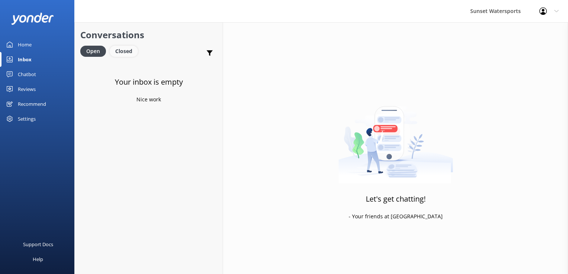
click at [131, 55] on div "Closed" at bounding box center [124, 51] width 28 height 11
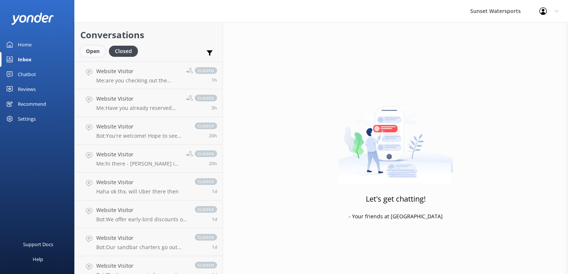
click at [96, 50] on div "Open" at bounding box center [92, 51] width 25 height 11
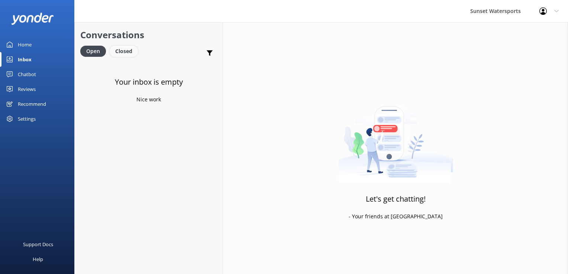
click at [132, 53] on div "Closed" at bounding box center [124, 51] width 28 height 11
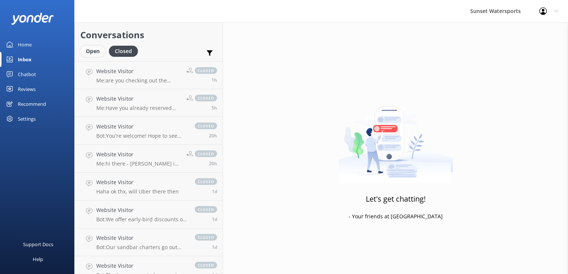
click at [95, 47] on div "Open" at bounding box center [92, 51] width 25 height 11
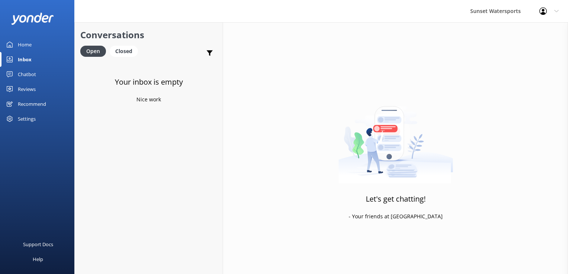
click at [30, 42] on div "Home" at bounding box center [25, 44] width 14 height 15
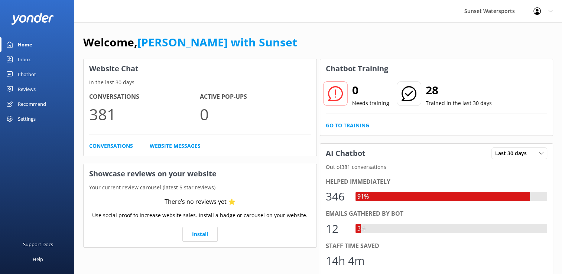
click at [31, 57] on link "Inbox" at bounding box center [37, 59] width 74 height 15
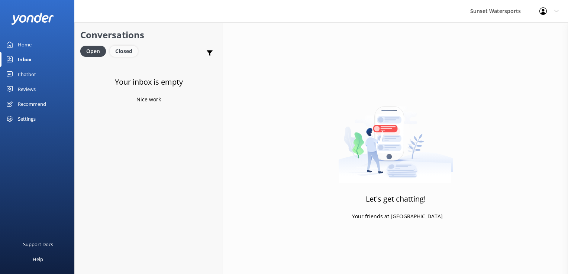
click at [125, 47] on div "Closed" at bounding box center [124, 51] width 28 height 11
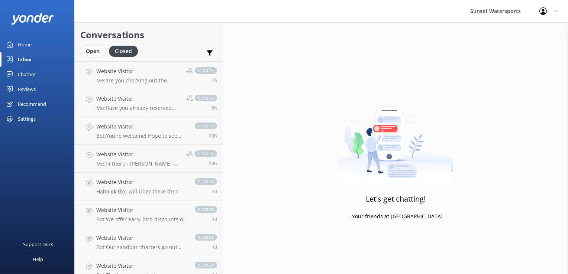
click at [102, 54] on div "Open" at bounding box center [92, 51] width 25 height 11
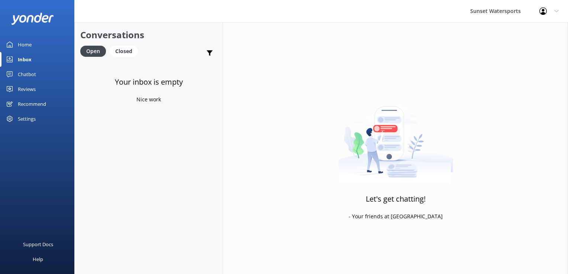
drag, startPoint x: 120, startPoint y: 50, endPoint x: 106, endPoint y: 51, distance: 13.8
click at [120, 50] on div "Closed" at bounding box center [124, 51] width 28 height 11
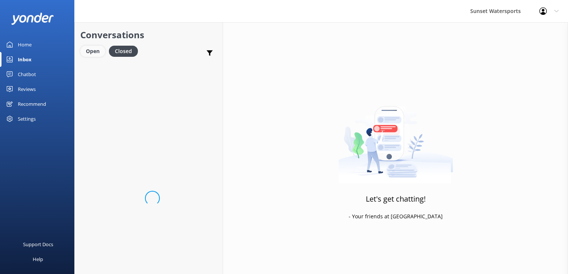
click at [91, 53] on div "Open" at bounding box center [92, 51] width 25 height 11
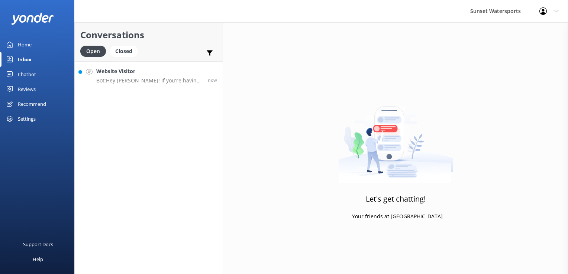
click at [136, 80] on p "Bot: Hey [PERSON_NAME]! If you're having trouble with booking or using a promo …" at bounding box center [149, 80] width 106 height 7
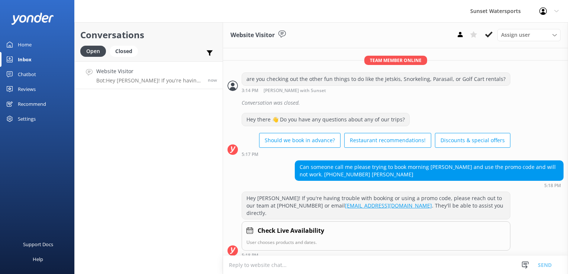
scroll to position [165, 0]
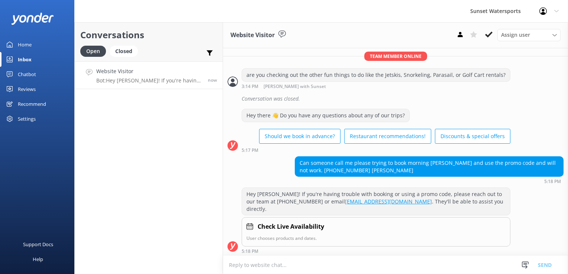
click at [292, 270] on textarea at bounding box center [395, 265] width 345 height 18
type textarea "l"
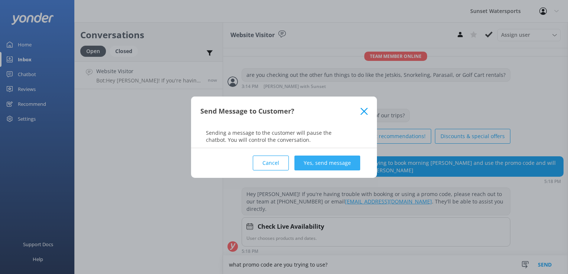
type textarea "what promo code are you trying to use?"
click at [350, 161] on button "Yes, send message" at bounding box center [327, 163] width 66 height 15
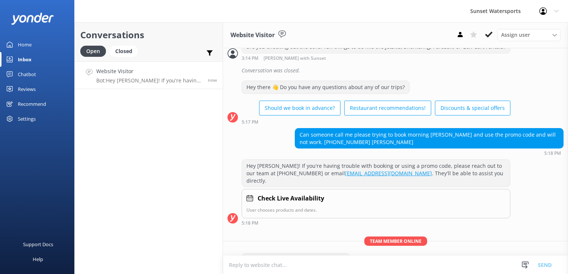
scroll to position [213, 0]
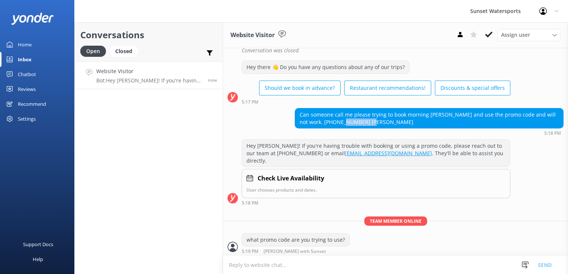
drag, startPoint x: 333, startPoint y: 129, endPoint x: 367, endPoint y: 126, distance: 34.7
click at [367, 126] on div "Can someone call me please trying to book morning [PERSON_NAME] and use the pro…" at bounding box center [429, 118] width 268 height 20
drag, startPoint x: 367, startPoint y: 126, endPoint x: 354, endPoint y: 127, distance: 12.7
copy div "[PERSON_NAME]"
drag, startPoint x: 331, startPoint y: 130, endPoint x: 297, endPoint y: 127, distance: 33.5
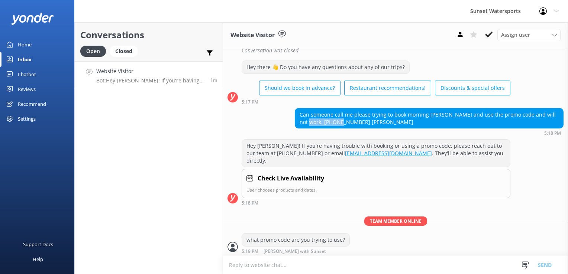
click at [297, 127] on div "Can someone call me please trying to book morning [PERSON_NAME] and use the pro…" at bounding box center [429, 118] width 268 height 20
copy div "[PHONE_NUMBER]"
click at [287, 266] on textarea at bounding box center [395, 265] width 345 height 18
click at [321, 266] on textarea at bounding box center [395, 265] width 345 height 18
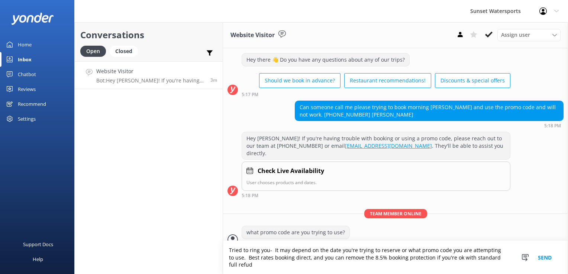
scroll to position [228, 0]
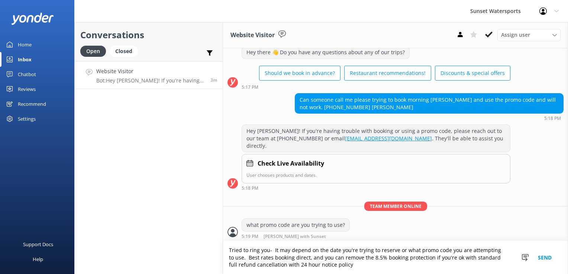
type textarea "Tried to ring you- It may depend on the date you're trying to reserve or what p…"
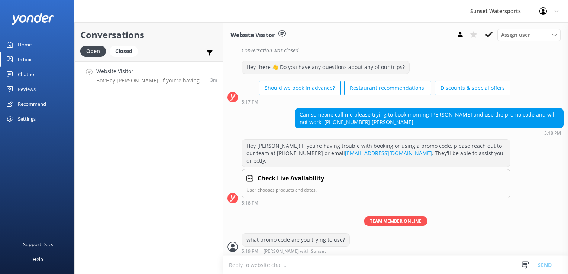
click at [322, 265] on textarea at bounding box center [395, 265] width 345 height 18
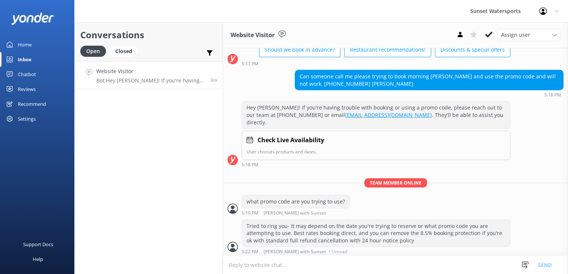
paste textarea "[URL][DOMAIN_NAME]"
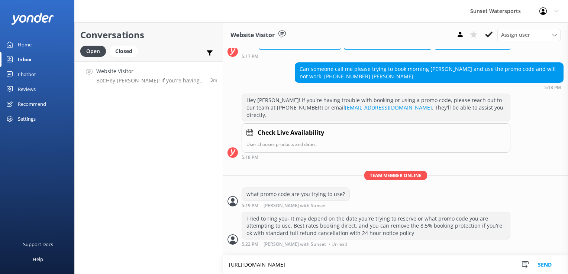
type textarea "[URL][DOMAIN_NAME]"
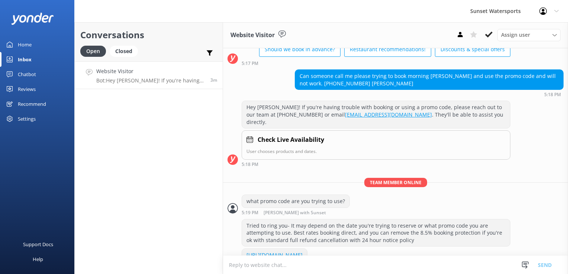
scroll to position [274, 0]
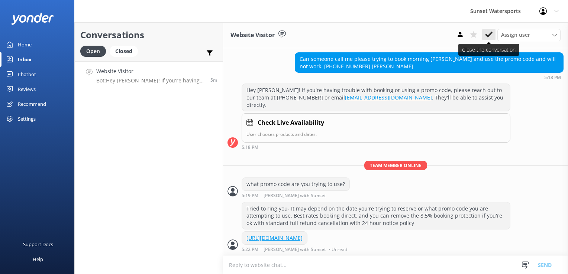
click at [489, 35] on use at bounding box center [488, 35] width 7 height 6
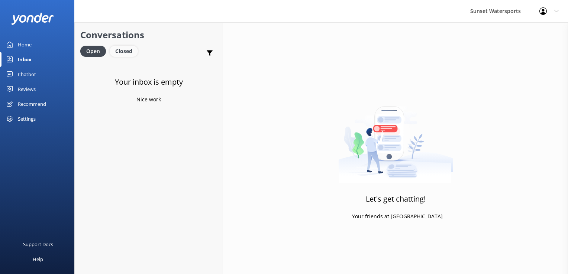
click at [119, 48] on div "Closed" at bounding box center [124, 51] width 28 height 11
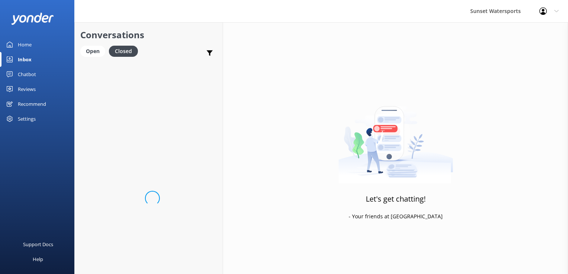
click at [103, 45] on div "Conversations Open Closed Important Assigned to me Unassigned SMS" at bounding box center [149, 41] width 148 height 39
click at [97, 50] on div "Open" at bounding box center [92, 51] width 25 height 11
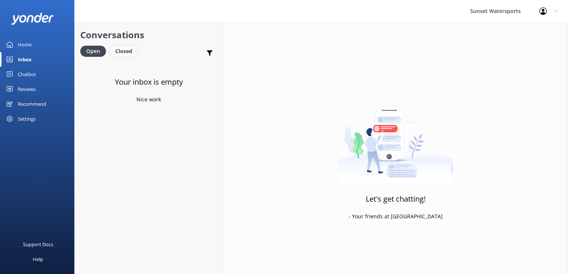
click at [126, 50] on div "Closed" at bounding box center [124, 51] width 28 height 11
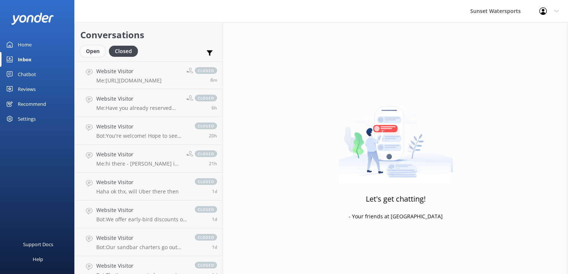
click at [99, 54] on div "Open" at bounding box center [92, 51] width 25 height 11
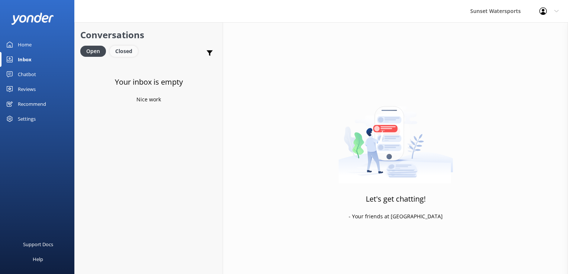
click at [114, 49] on div "Closed" at bounding box center [124, 51] width 28 height 11
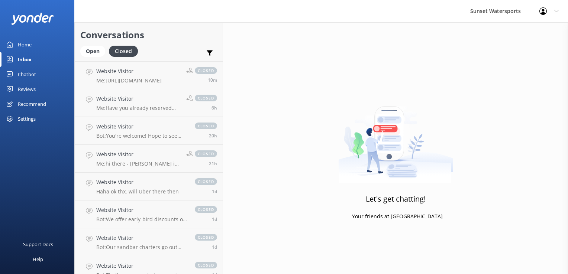
click at [89, 44] on div "Conversations Open Closed Important Assigned to me Unassigned SMS" at bounding box center [149, 41] width 148 height 39
click at [91, 49] on div "Open" at bounding box center [92, 51] width 25 height 11
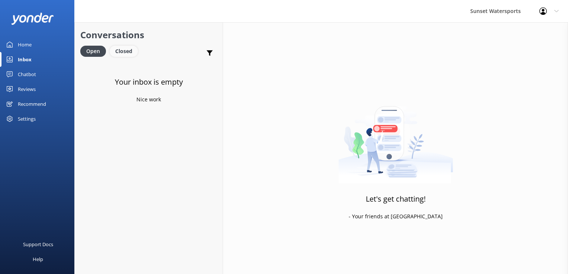
click at [124, 51] on div "Closed" at bounding box center [124, 51] width 28 height 11
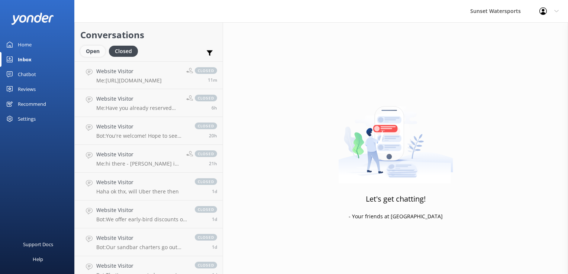
click at [95, 52] on div "Open" at bounding box center [92, 51] width 25 height 11
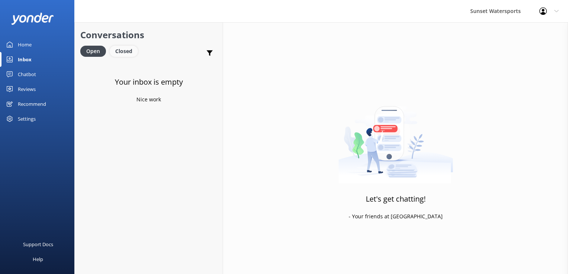
click at [130, 48] on div "Closed" at bounding box center [124, 51] width 28 height 11
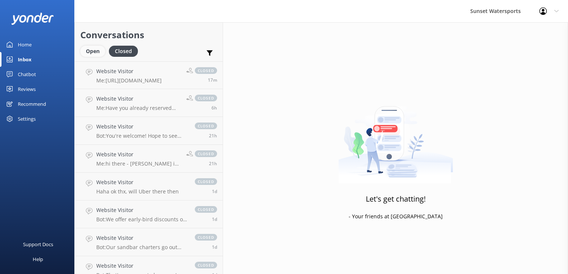
click at [102, 51] on div "Open" at bounding box center [92, 51] width 25 height 11
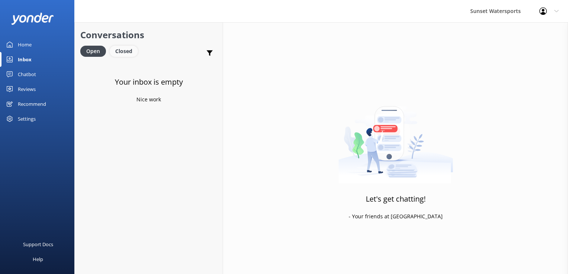
click at [123, 55] on div "Closed" at bounding box center [124, 51] width 28 height 11
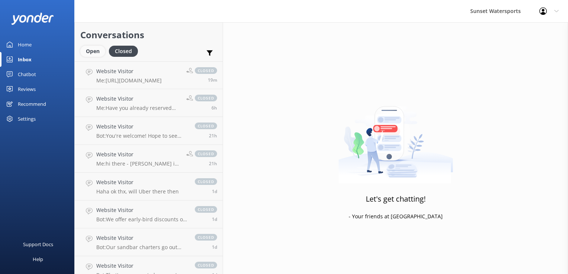
click at [103, 53] on div "Open" at bounding box center [92, 51] width 25 height 11
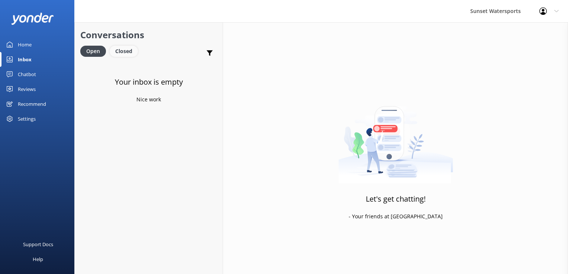
click at [123, 46] on div "Closed" at bounding box center [124, 51] width 28 height 11
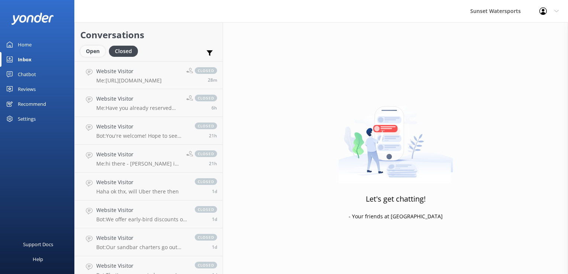
click at [91, 48] on div "Open" at bounding box center [92, 51] width 25 height 11
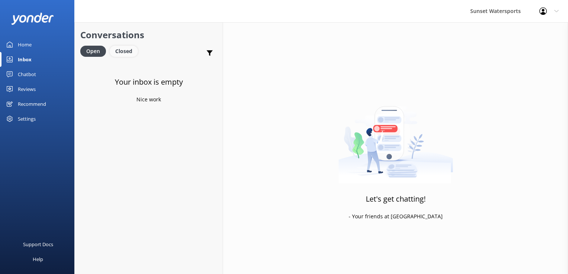
click at [126, 51] on div "Closed" at bounding box center [124, 51] width 28 height 11
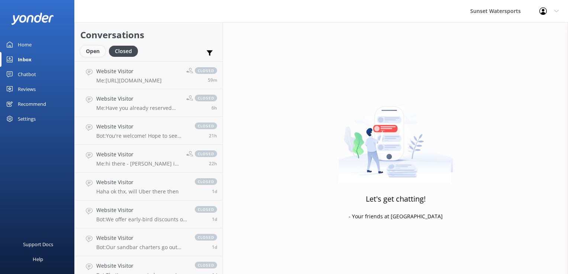
click at [92, 56] on div "Open" at bounding box center [92, 51] width 25 height 11
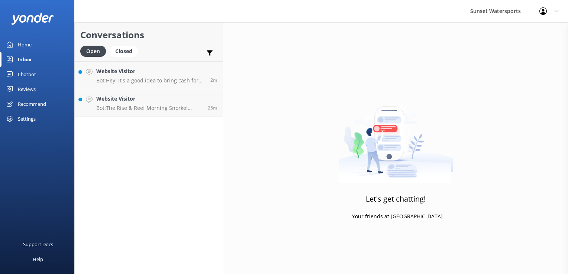
click at [149, 121] on div "Conversations Open Closed Important Assigned to me Unassigned SMS Website Visit…" at bounding box center [148, 148] width 149 height 252
click at [144, 107] on p "Bot: The Rise & Reef Morning Snorkel departs from [STREET_ADDRESS][PERSON_NAME]…" at bounding box center [149, 108] width 106 height 7
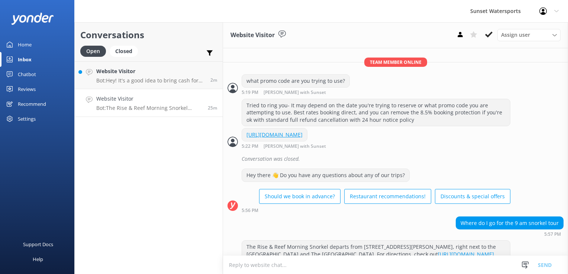
scroll to position [400, 0]
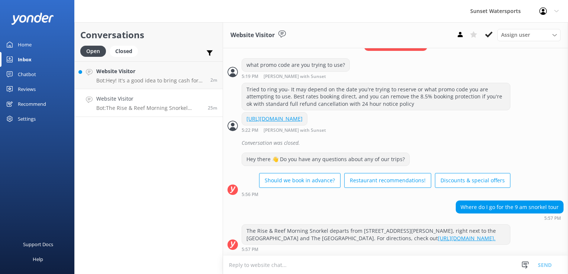
click at [489, 34] on icon at bounding box center [488, 34] width 7 height 7
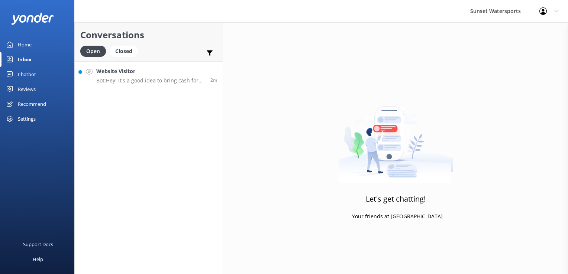
click at [163, 73] on h4 "Website Visitor" at bounding box center [150, 71] width 108 height 8
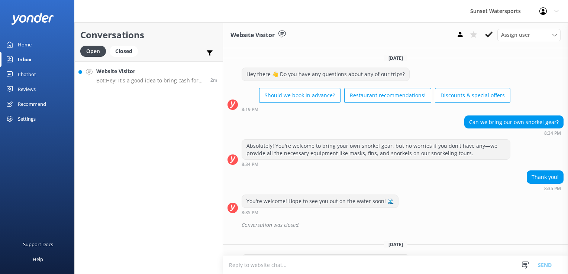
scroll to position [114, 0]
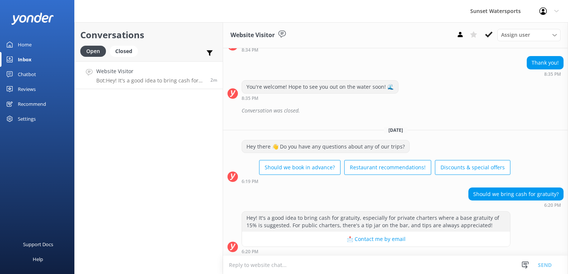
click at [272, 263] on textarea at bounding box center [395, 265] width 345 height 18
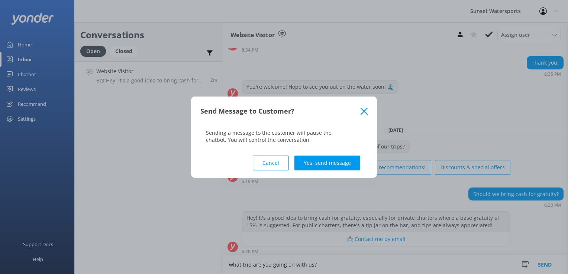
type textarea "what trip are you going on with us?"
click at [336, 174] on div "Cancel Yes, send message" at bounding box center [283, 163] width 167 height 30
drag, startPoint x: 336, startPoint y: 174, endPoint x: 336, endPoint y: 165, distance: 8.9
click at [336, 165] on button "Yes, send message" at bounding box center [327, 163] width 66 height 15
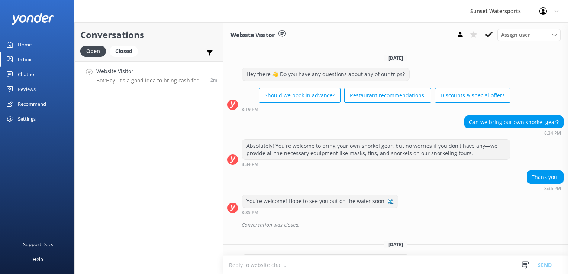
scroll to position [163, 0]
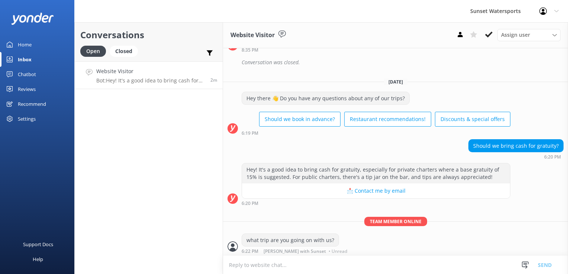
click at [153, 176] on div "Conversations Open Closed Important Assigned to me Unassigned SMS Website Visit…" at bounding box center [148, 148] width 149 height 252
click at [130, 52] on div "Closed" at bounding box center [124, 51] width 28 height 11
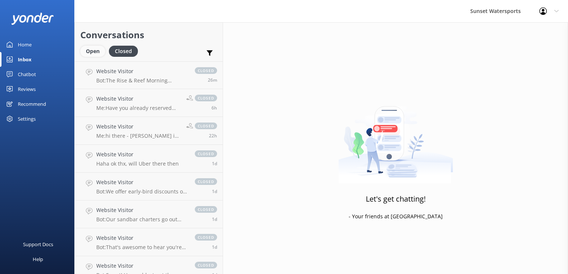
click at [82, 55] on div "Open" at bounding box center [92, 51] width 25 height 11
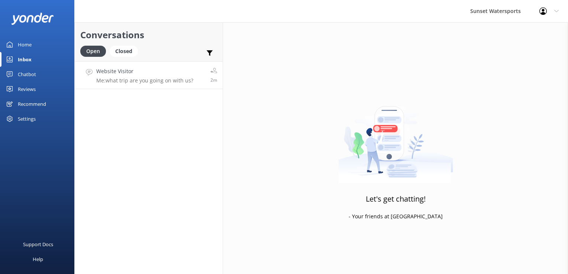
click at [116, 78] on p "Me: what trip are you going on with us?" at bounding box center [144, 80] width 97 height 7
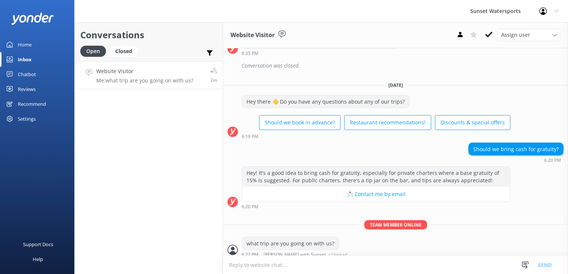
scroll to position [163, 0]
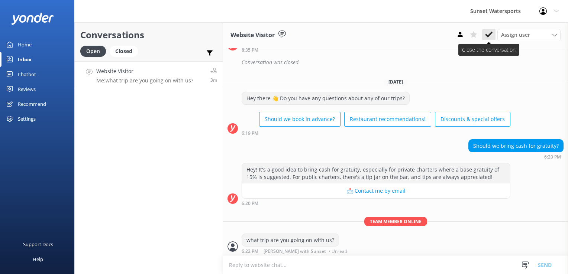
click at [488, 35] on icon at bounding box center [488, 34] width 7 height 7
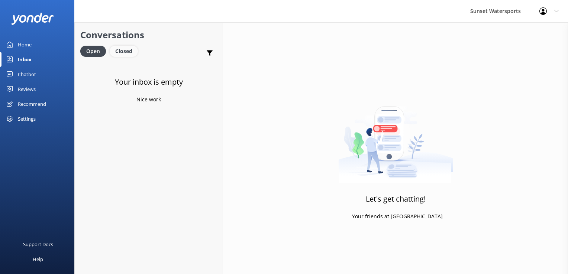
click at [128, 52] on div "Closed" at bounding box center [124, 51] width 28 height 11
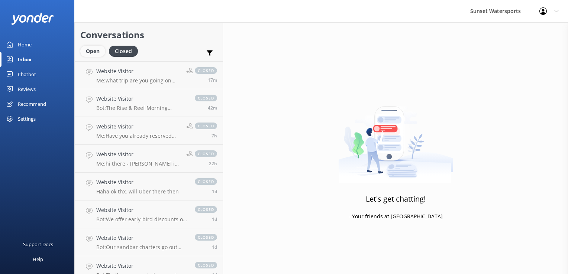
click at [94, 54] on div "Open" at bounding box center [92, 51] width 25 height 11
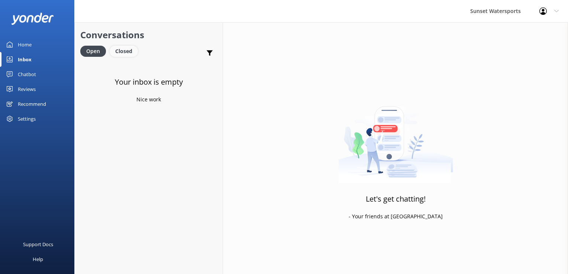
click at [125, 50] on div "Closed" at bounding box center [124, 51] width 28 height 11
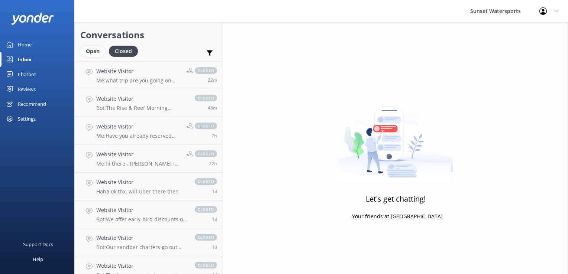
click at [86, 52] on div "Open" at bounding box center [92, 51] width 25 height 11
